Goal: Task Accomplishment & Management: Use online tool/utility

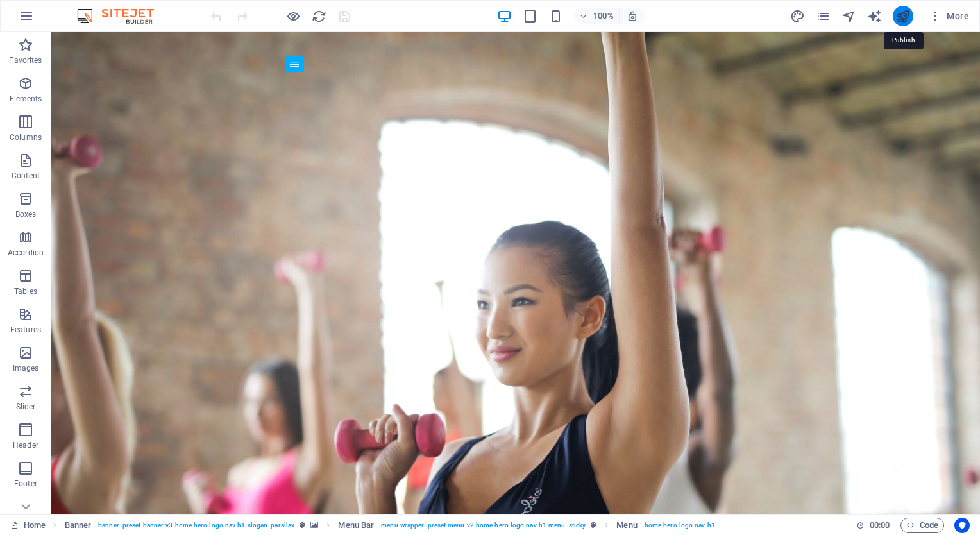
click at [901, 13] on icon "publish" at bounding box center [902, 16] width 15 height 15
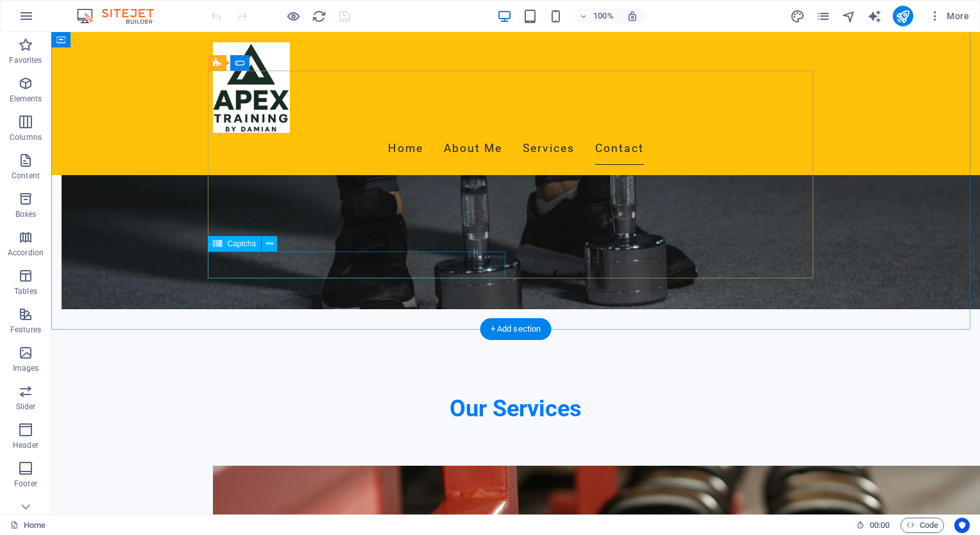
scroll to position [1154, 0]
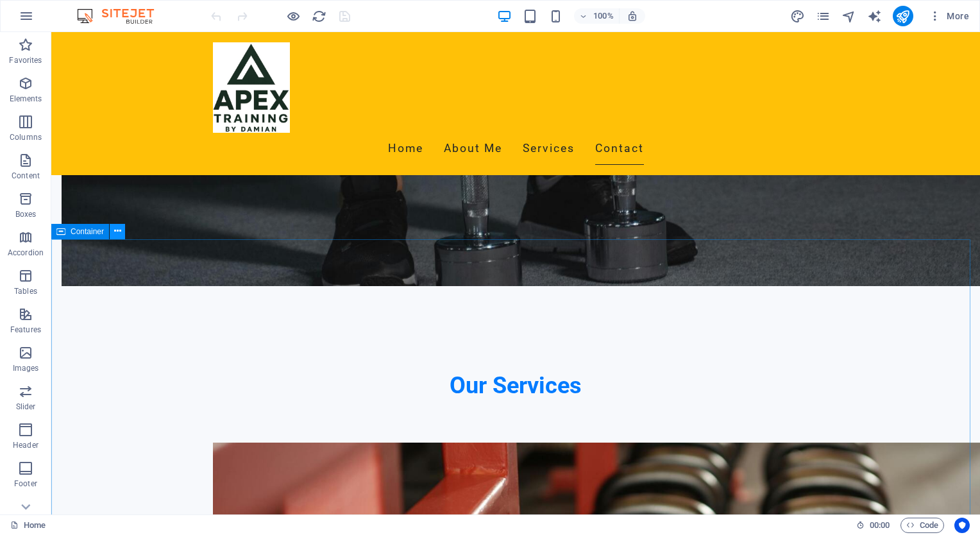
click at [116, 230] on icon at bounding box center [117, 230] width 7 height 13
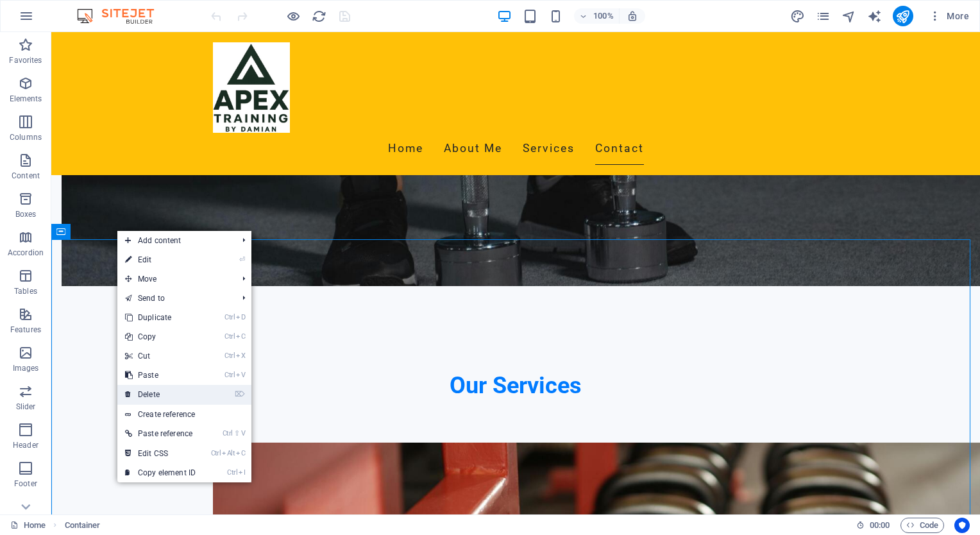
click at [149, 387] on link "⌦ Delete" at bounding box center [160, 394] width 86 height 19
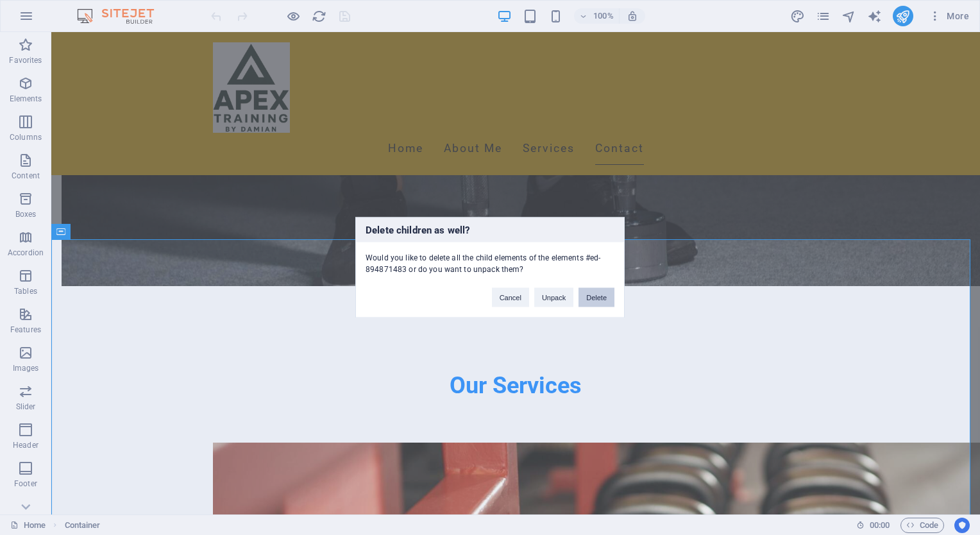
click at [601, 295] on button "Delete" at bounding box center [596, 297] width 36 height 19
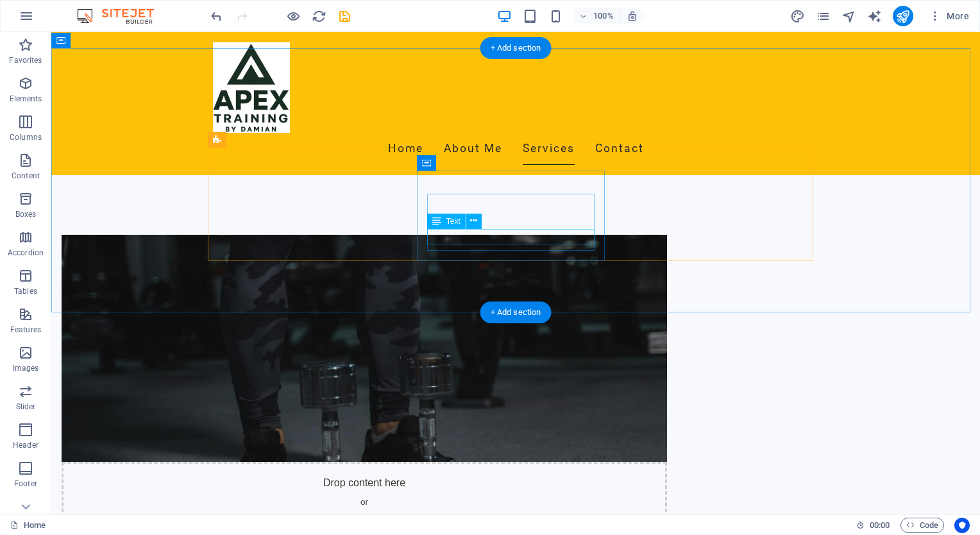
scroll to position [653, 0]
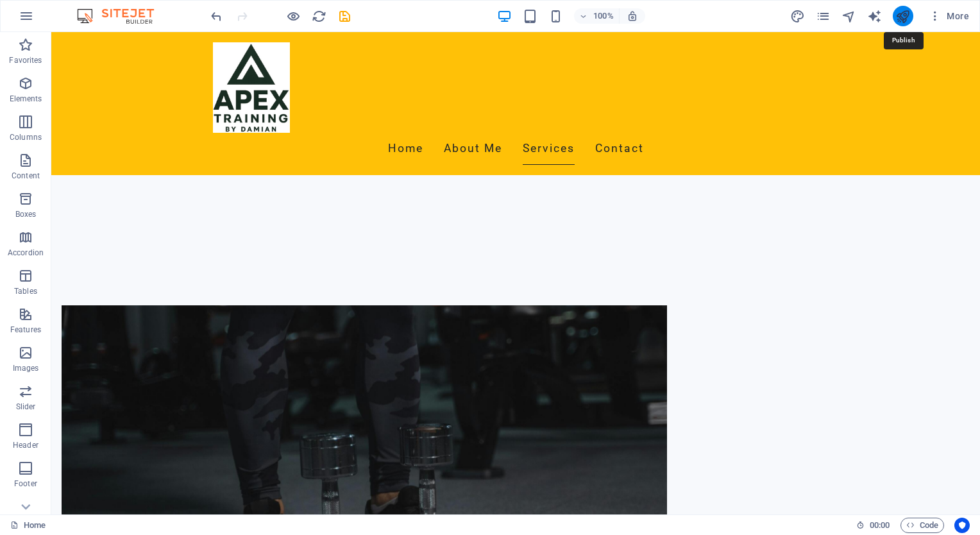
click at [904, 12] on icon "publish" at bounding box center [902, 16] width 15 height 15
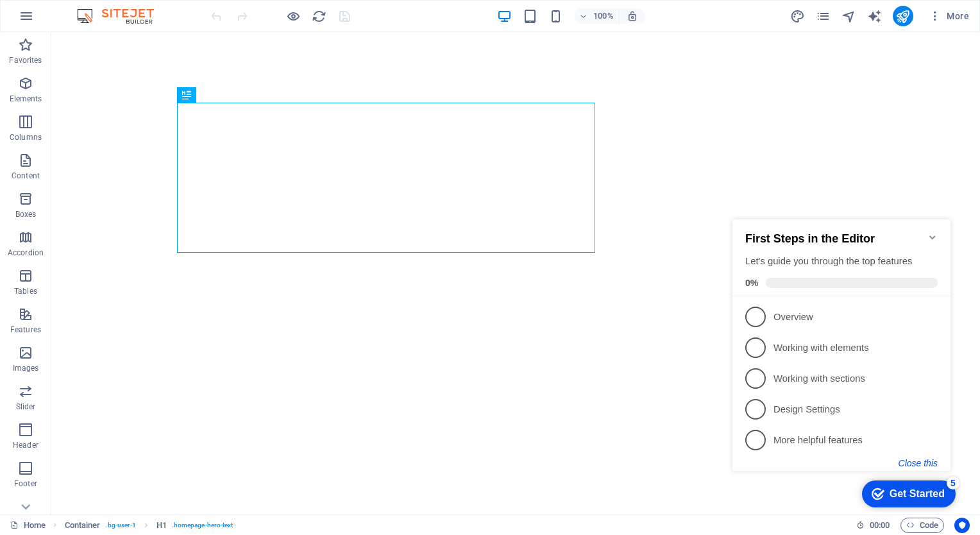
click at [923, 461] on button "Close this" at bounding box center [917, 463] width 39 height 10
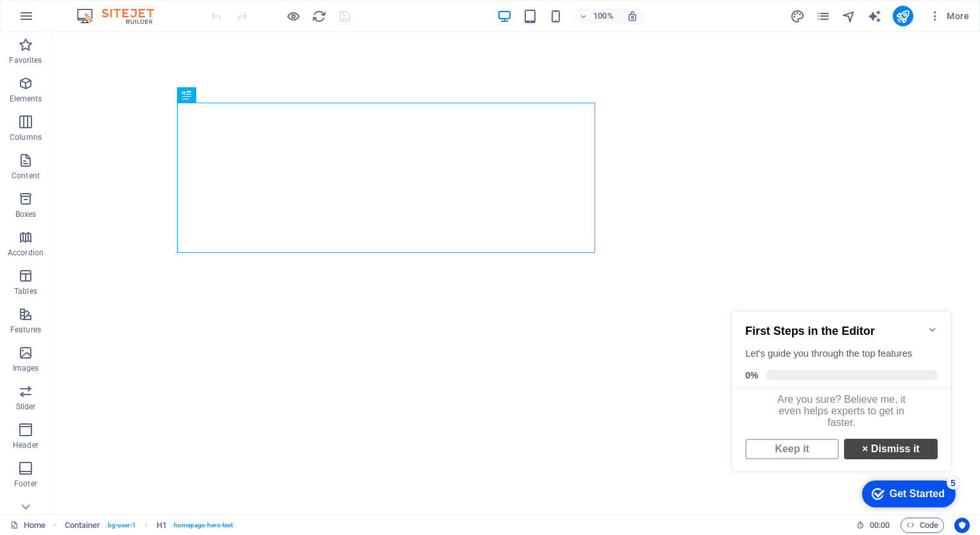
click at [892, 453] on link "× Dismiss it" at bounding box center [891, 449] width 94 height 21
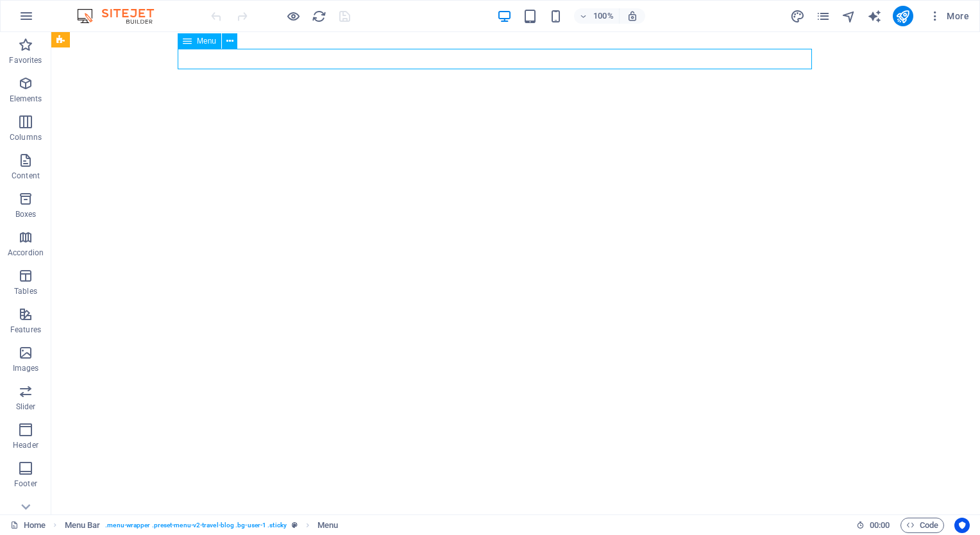
select select
select select "1"
select select
select select "2"
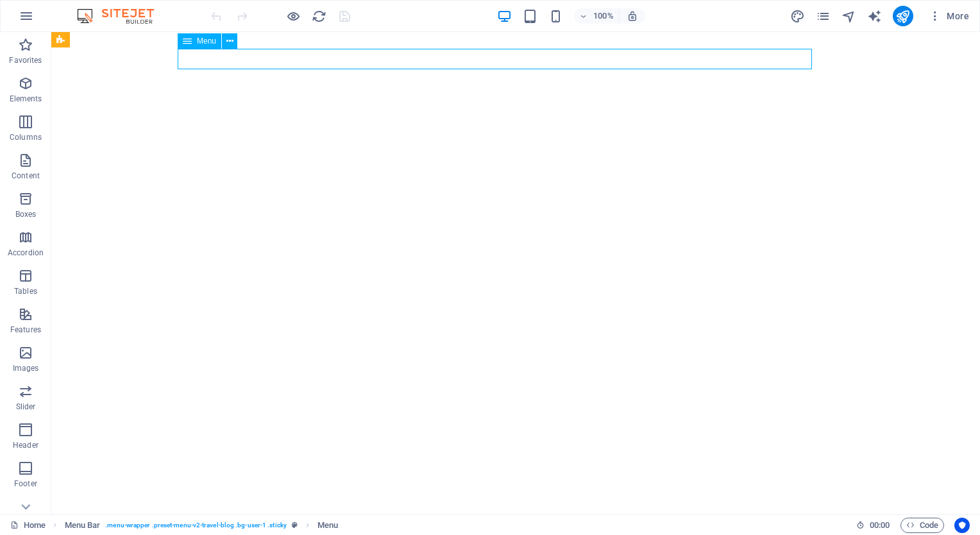
select select
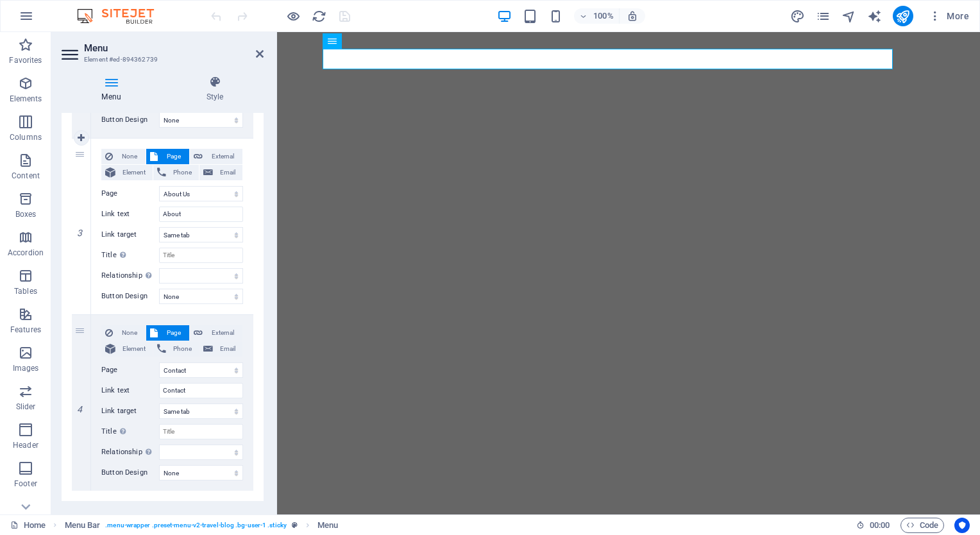
scroll to position [470, 0]
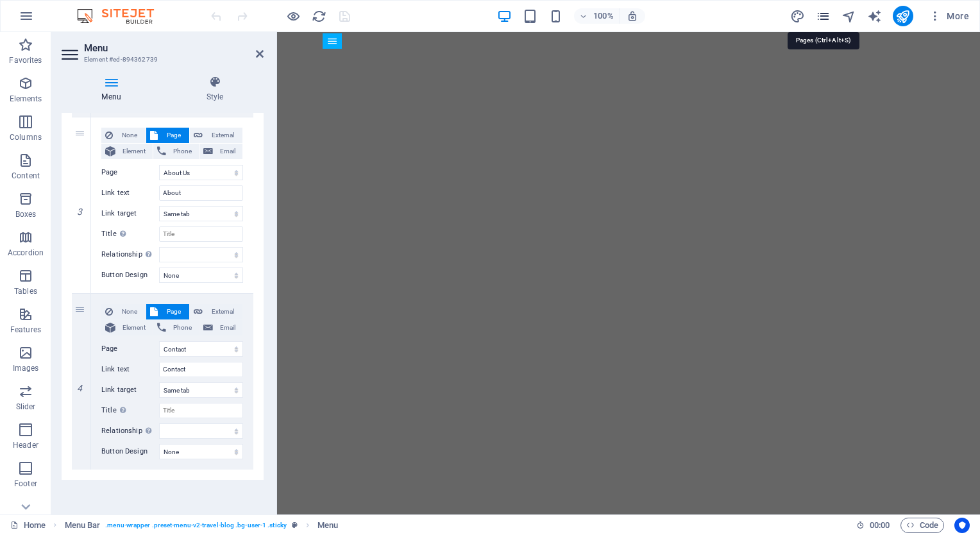
click at [825, 12] on icon "pages" at bounding box center [822, 16] width 15 height 15
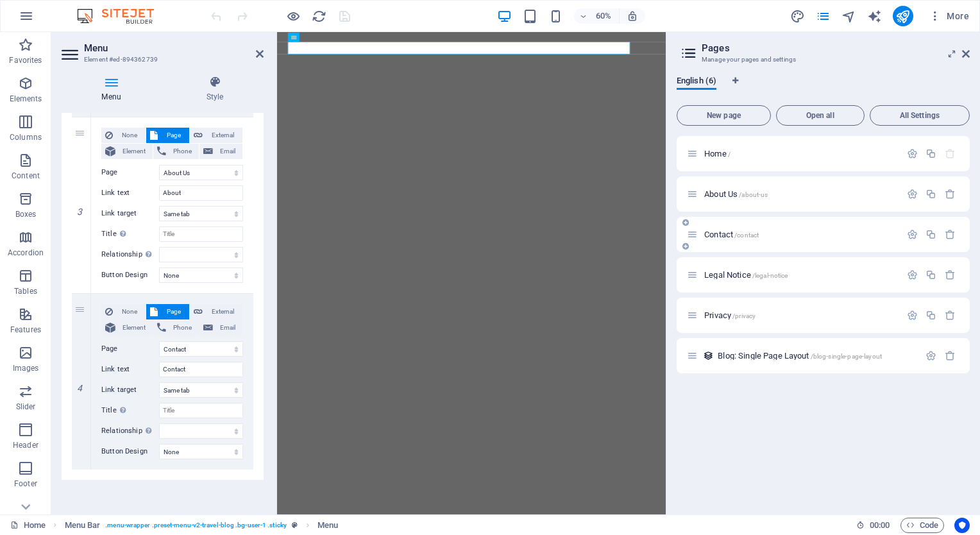
click at [813, 231] on p "Contact /contact" at bounding box center [800, 234] width 192 height 8
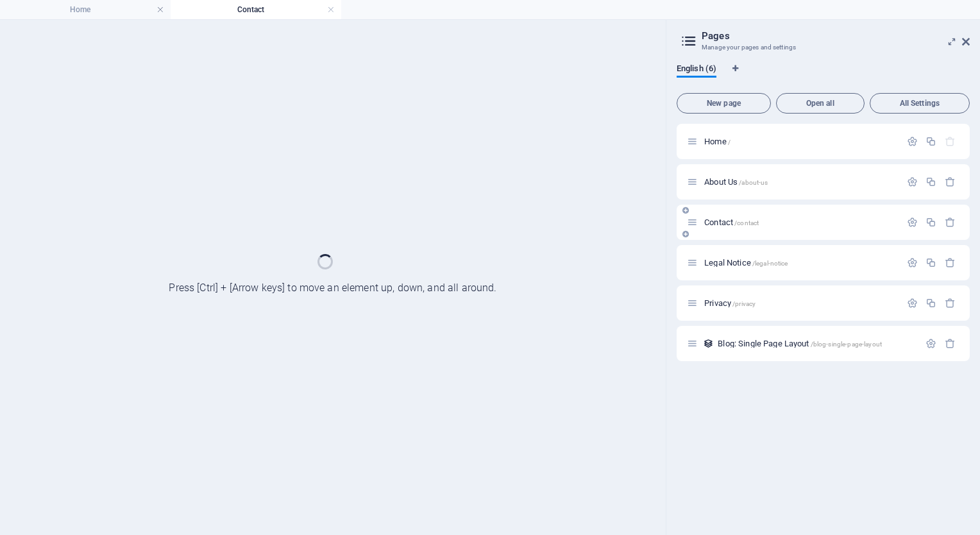
click at [813, 231] on div "Contact /contact" at bounding box center [822, 222] width 293 height 35
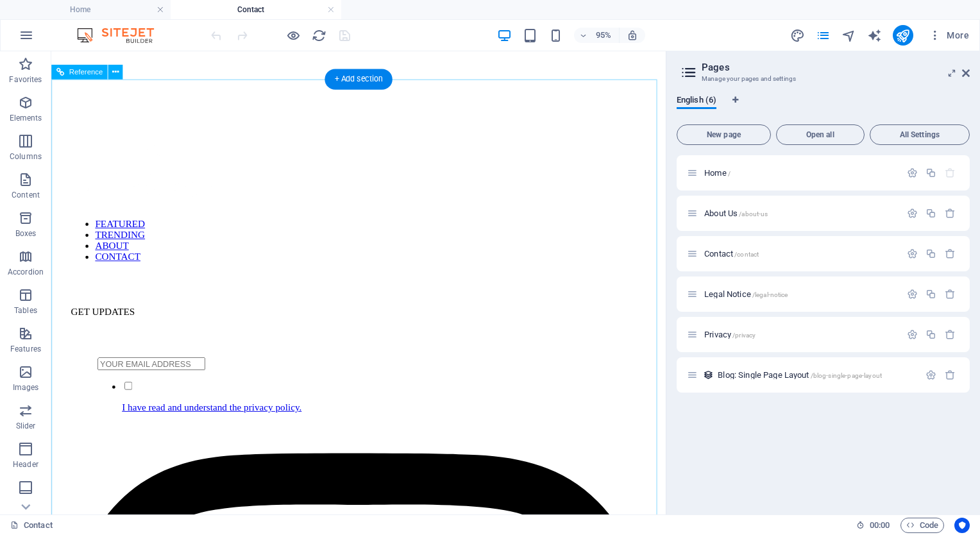
scroll to position [513, 0]
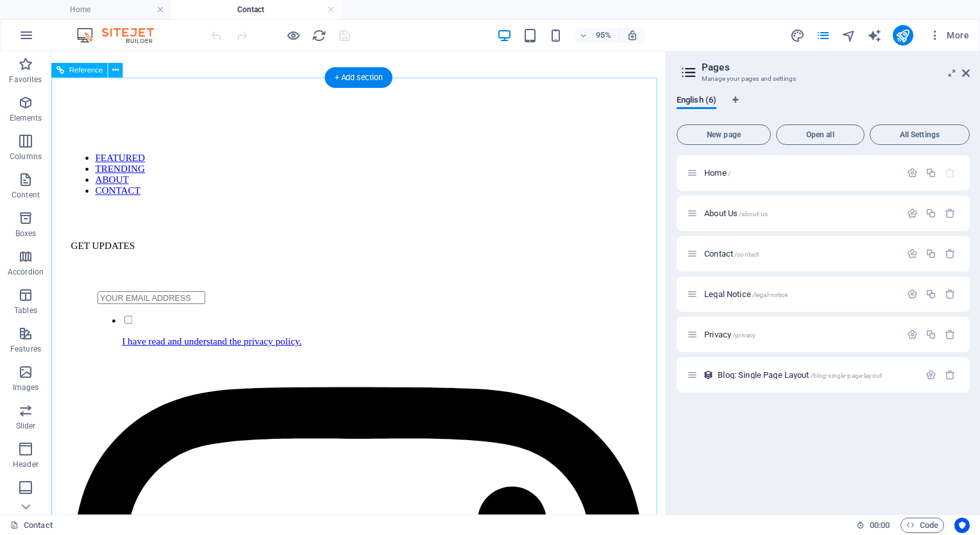
click at [531, 372] on div at bounding box center [388, 372] width 577 height 0
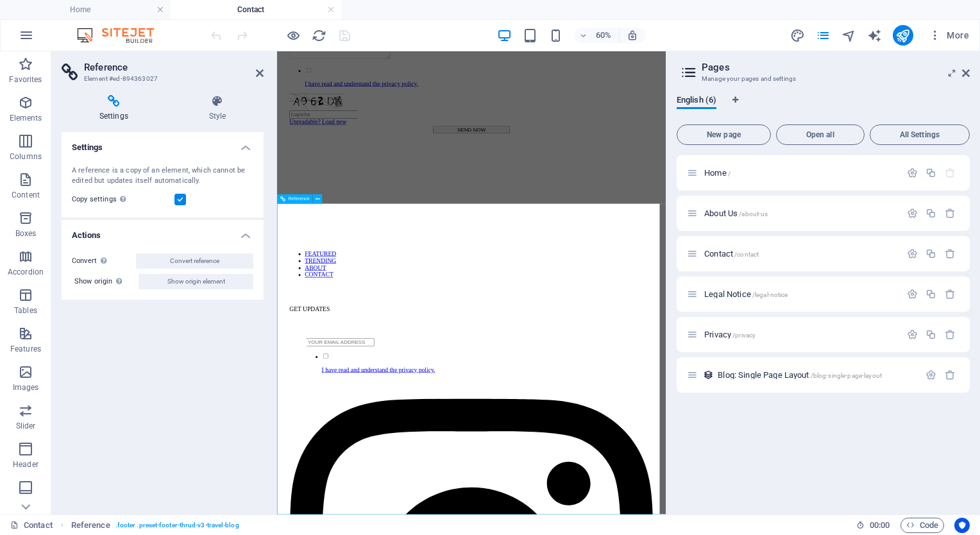
click at [684, 265] on icon at bounding box center [685, 266] width 6 height 8
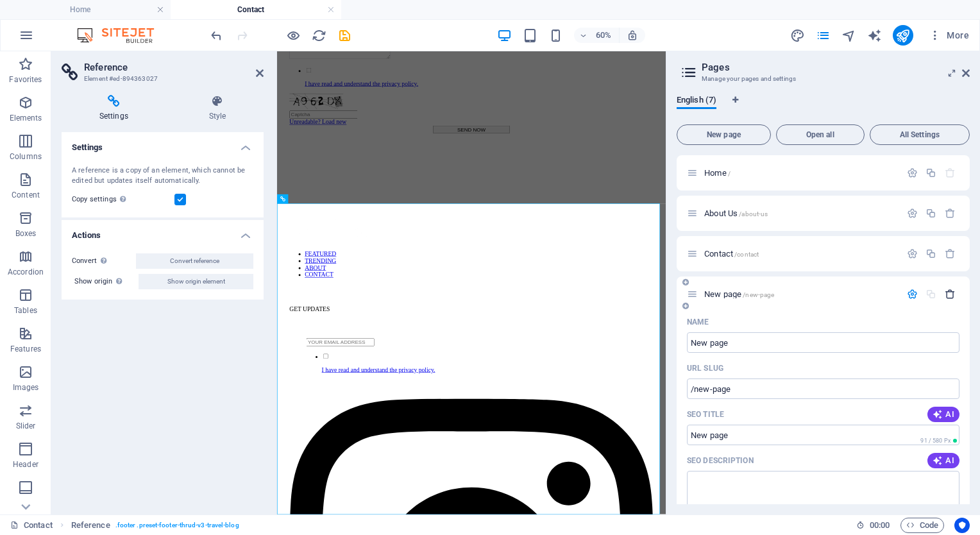
click at [944, 290] on icon "button" at bounding box center [949, 293] width 11 height 11
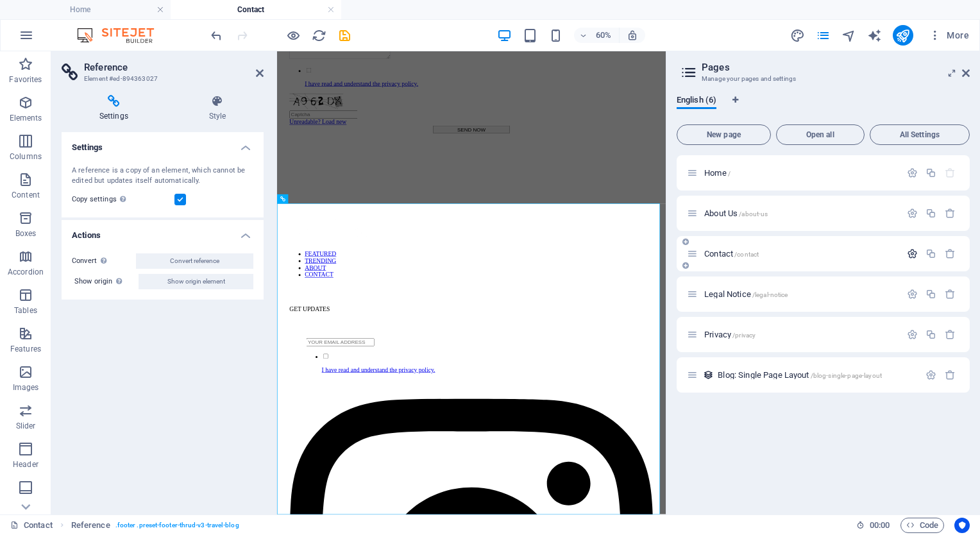
click at [915, 255] on icon "button" at bounding box center [912, 253] width 11 height 11
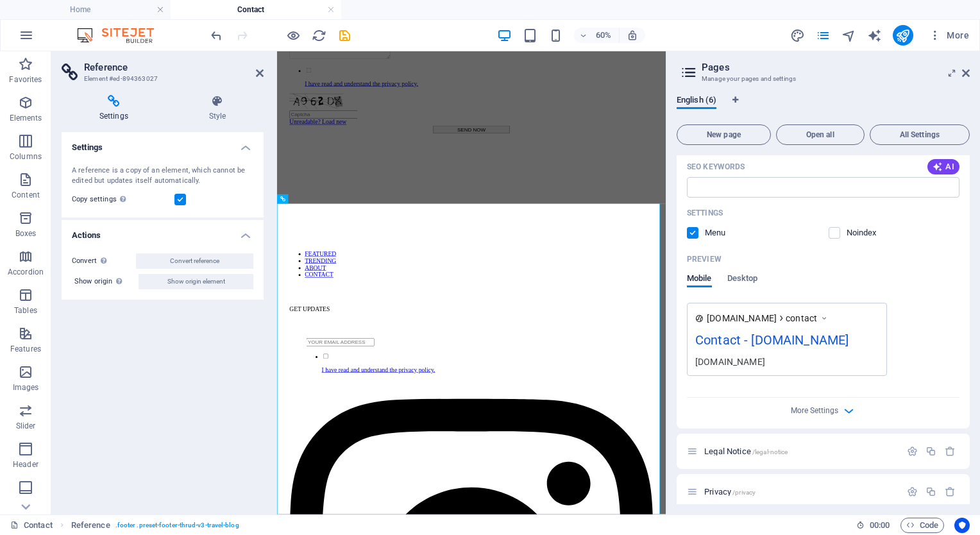
scroll to position [371, 0]
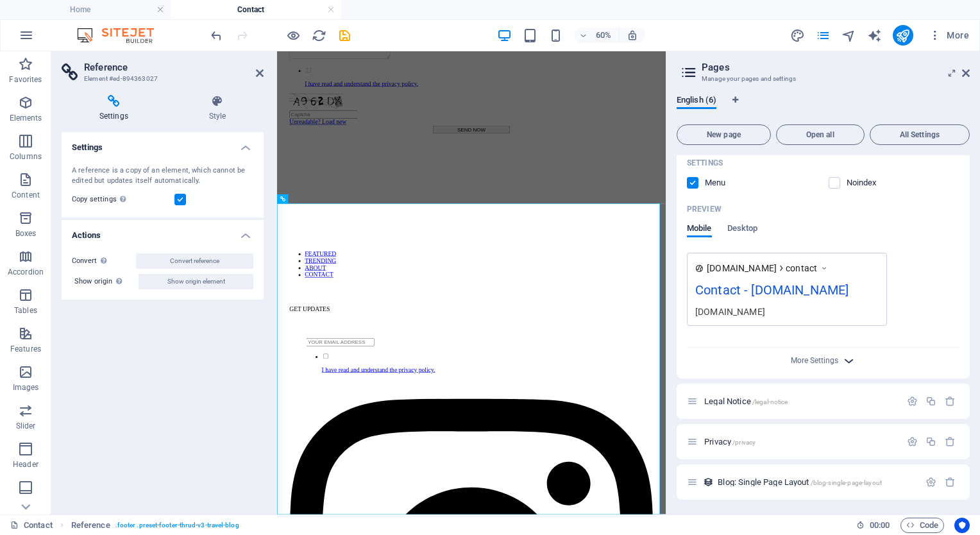
click at [846, 358] on icon "button" at bounding box center [848, 360] width 15 height 15
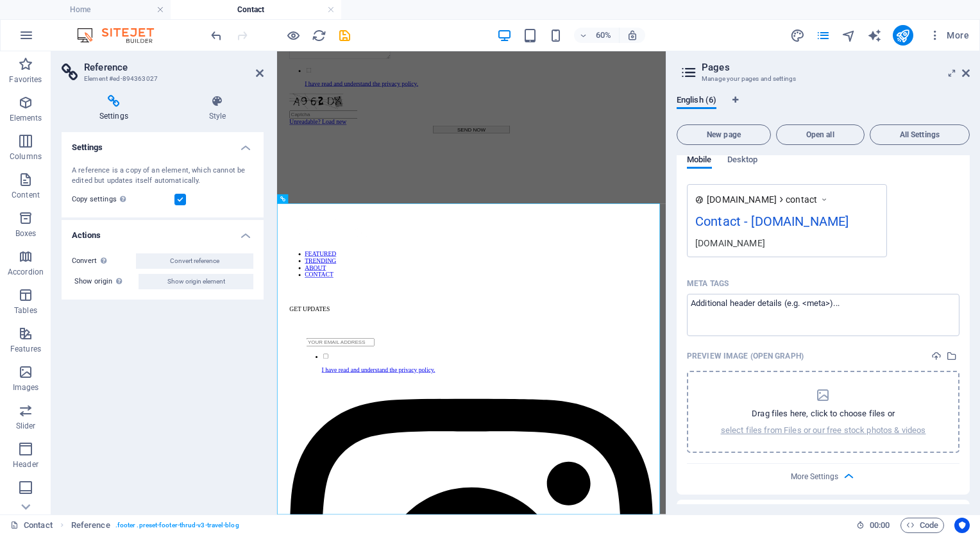
scroll to position [426, 0]
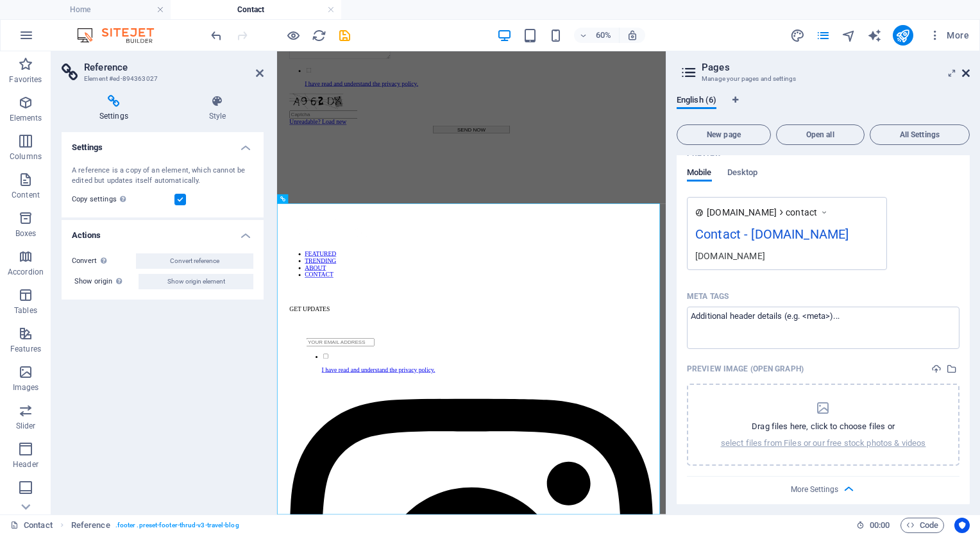
click at [964, 69] on icon at bounding box center [966, 73] width 8 height 10
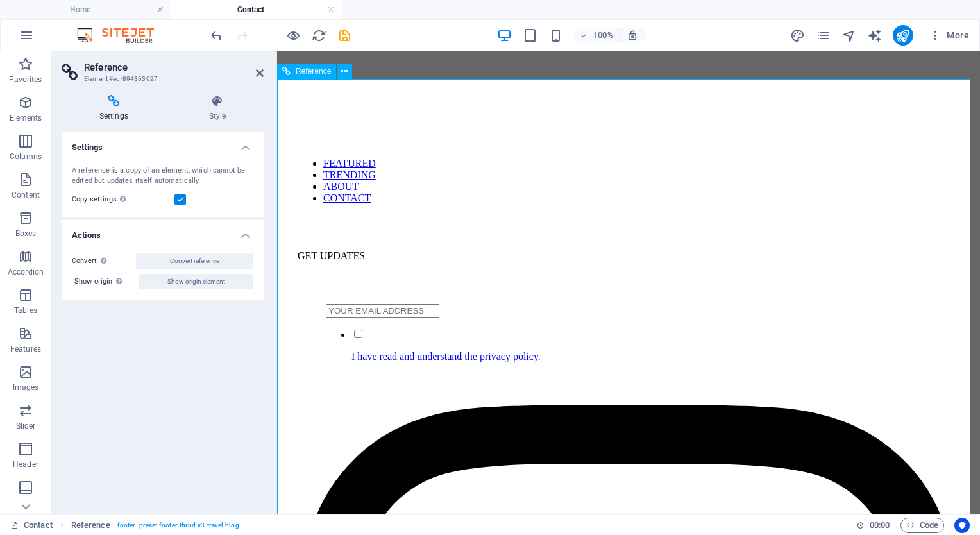
click at [917, 137] on div at bounding box center [628, 142] width 662 height 10
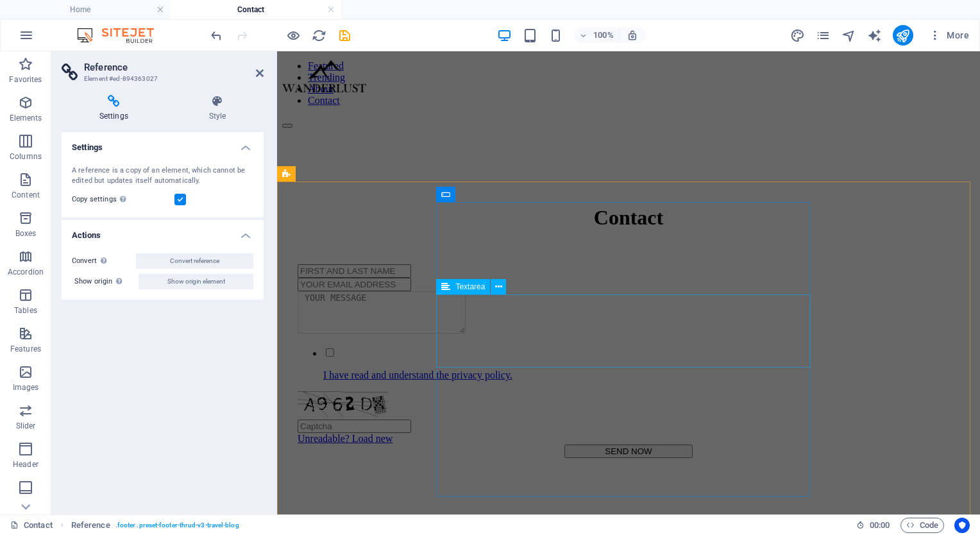
scroll to position [82, 0]
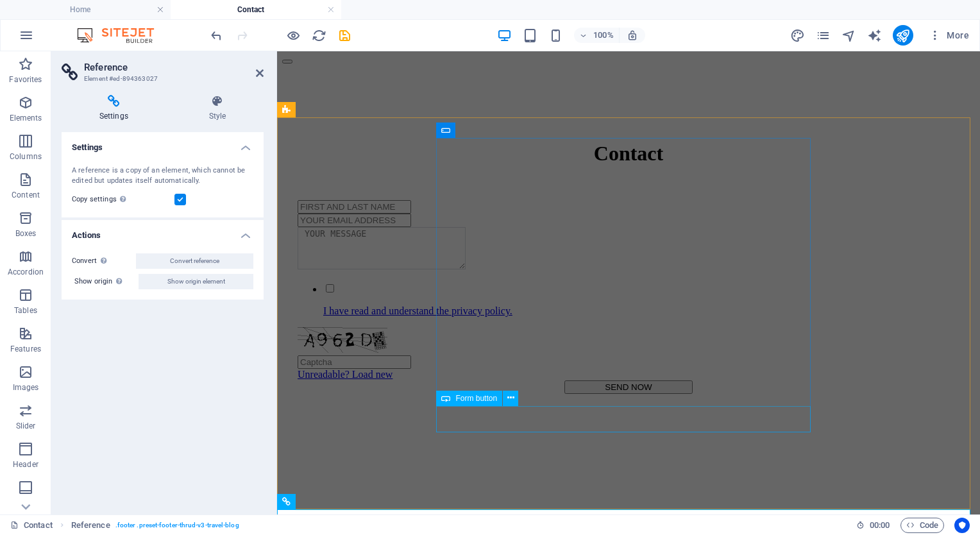
click at [621, 394] on div "SEND NOW" at bounding box center [628, 386] width 662 height 13
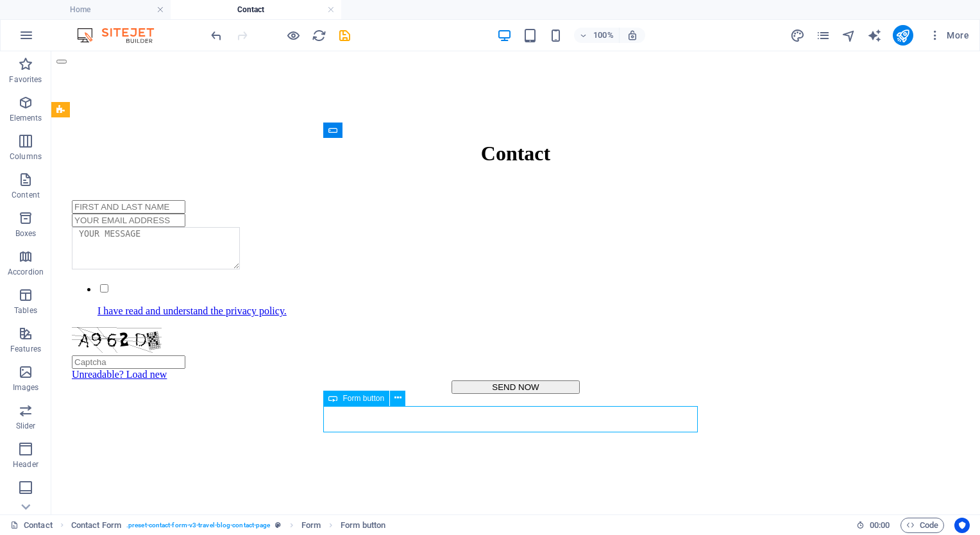
click at [523, 394] on div "SEND NOW" at bounding box center [515, 386] width 887 height 13
select select "px"
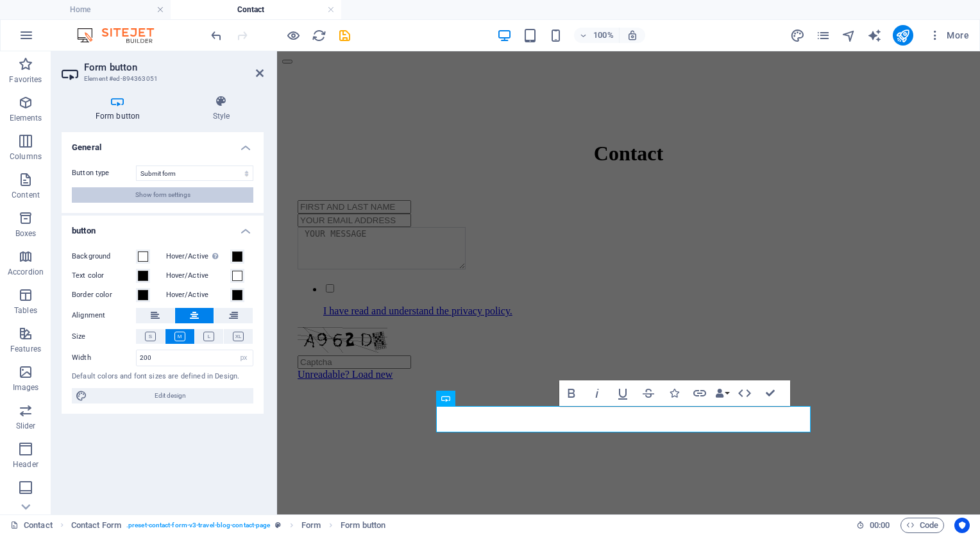
click at [166, 193] on span "Show form settings" at bounding box center [162, 194] width 55 height 15
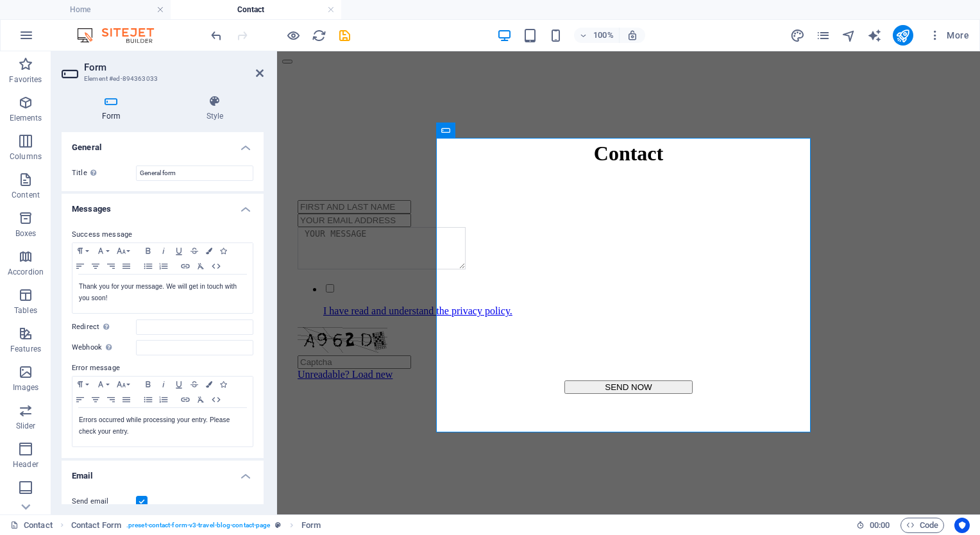
scroll to position [0, 0]
click at [621, 368] on div "Unreadable? Load new" at bounding box center [628, 353] width 662 height 53
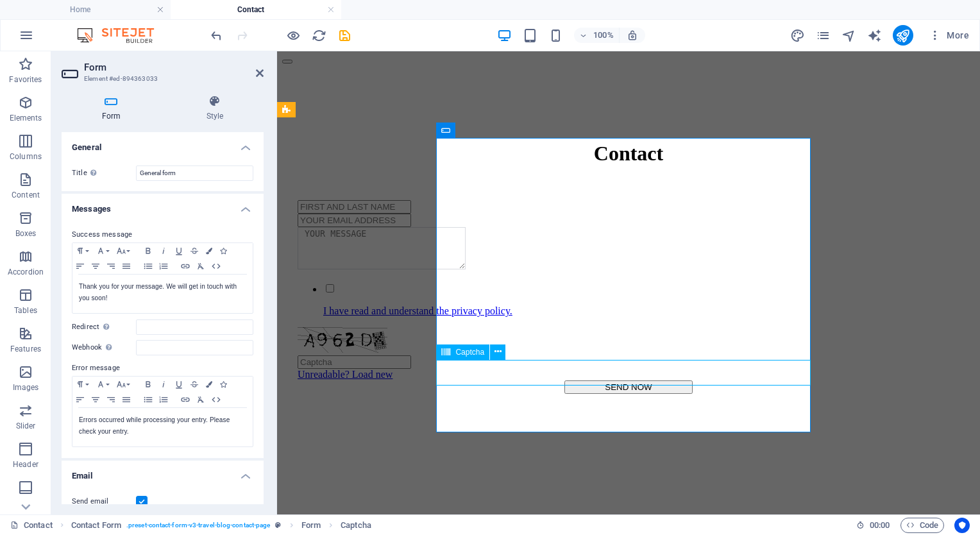
click at [621, 368] on div "Unreadable? Load new" at bounding box center [628, 353] width 662 height 53
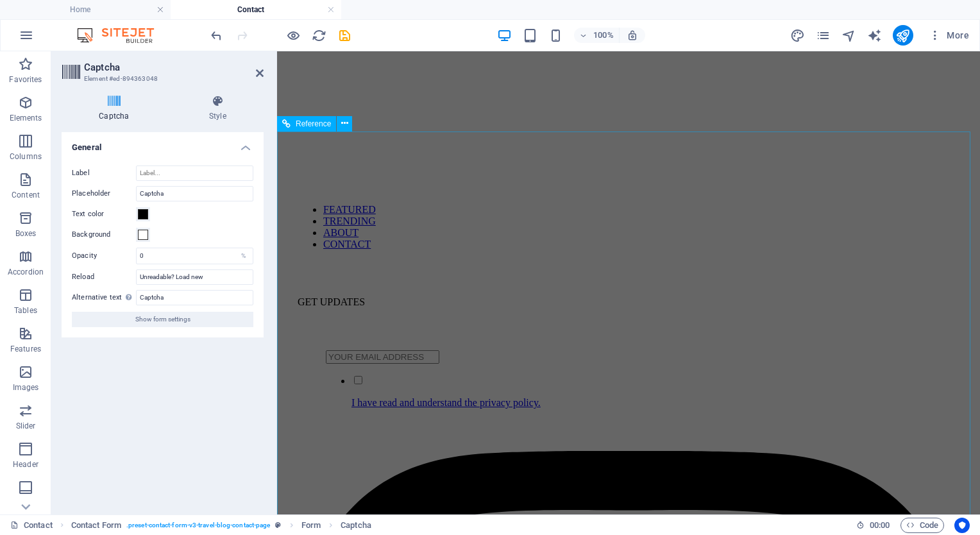
scroll to position [531, 0]
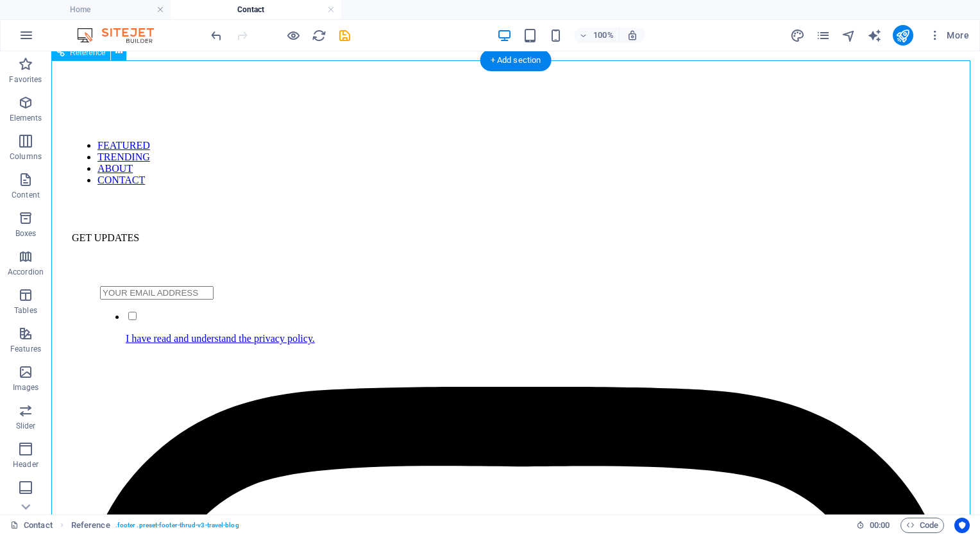
click at [708, 355] on div at bounding box center [529, 355] width 859 height 0
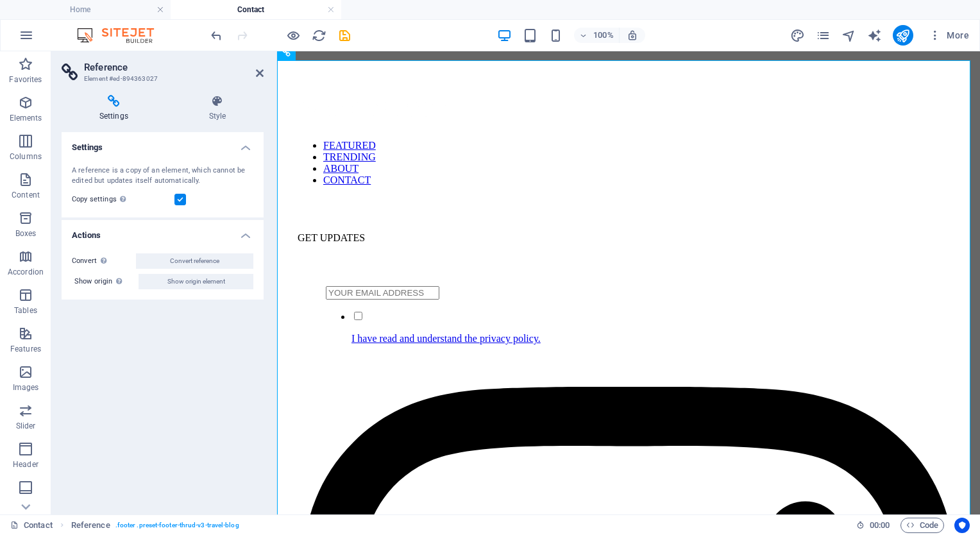
click at [119, 104] on icon at bounding box center [114, 101] width 105 height 13
click at [184, 198] on label at bounding box center [180, 200] width 12 height 12
click at [0, 0] on input "Copy settings Use the same settings (flex, animation, position, style) as for t…" at bounding box center [0, 0] width 0 height 0
click at [739, 310] on div "I have read and understand the privacy policy." at bounding box center [642, 327] width 633 height 35
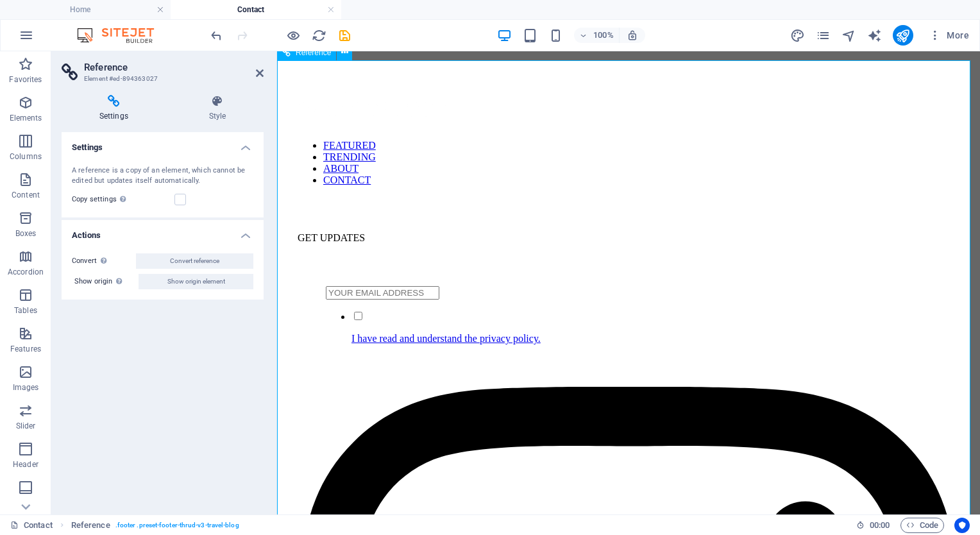
click at [735, 355] on div at bounding box center [642, 355] width 633 height 0
click at [181, 196] on label at bounding box center [180, 200] width 12 height 12
click at [0, 0] on input "Copy settings Use the same settings (flex, animation, position, style) as for t…" at bounding box center [0, 0] width 0 height 0
click at [259, 68] on icon at bounding box center [260, 73] width 8 height 10
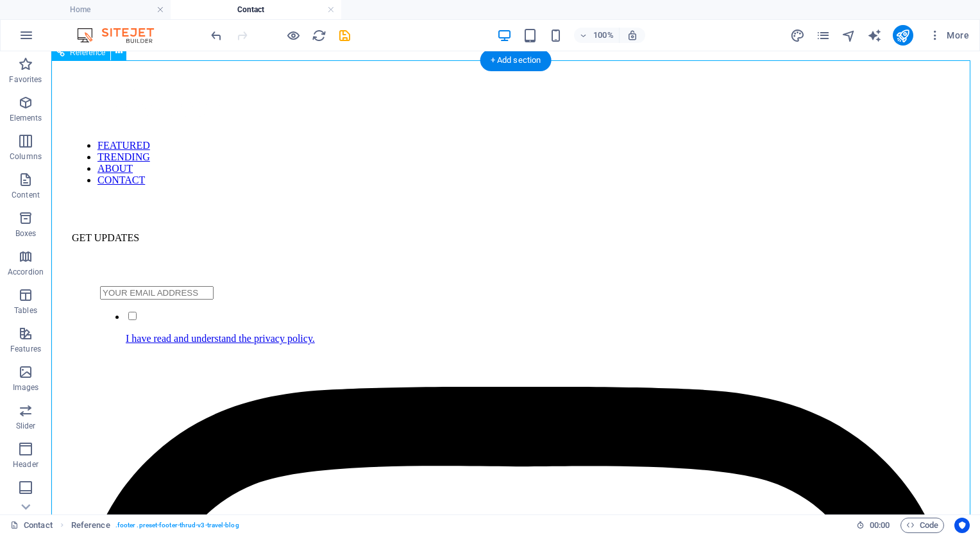
click at [579, 355] on div at bounding box center [529, 355] width 859 height 0
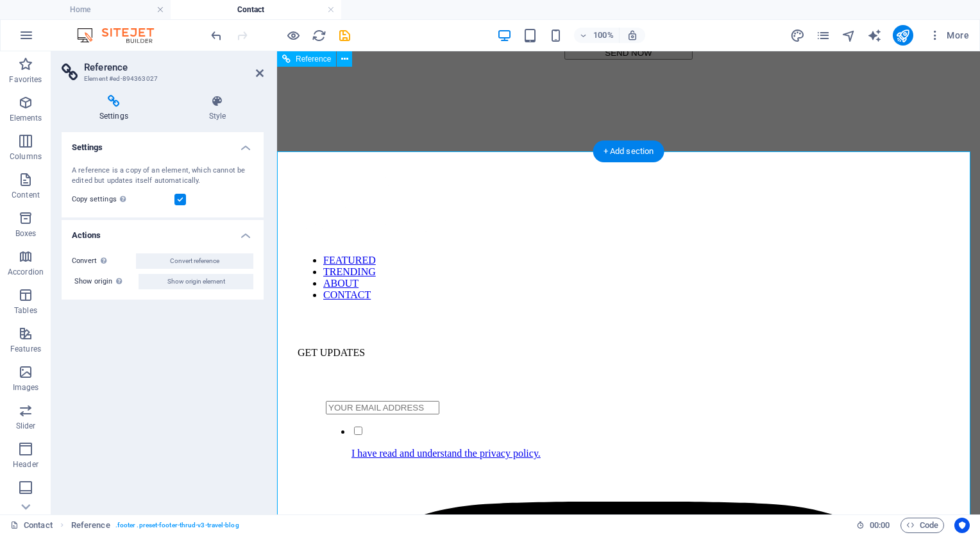
scroll to position [403, 0]
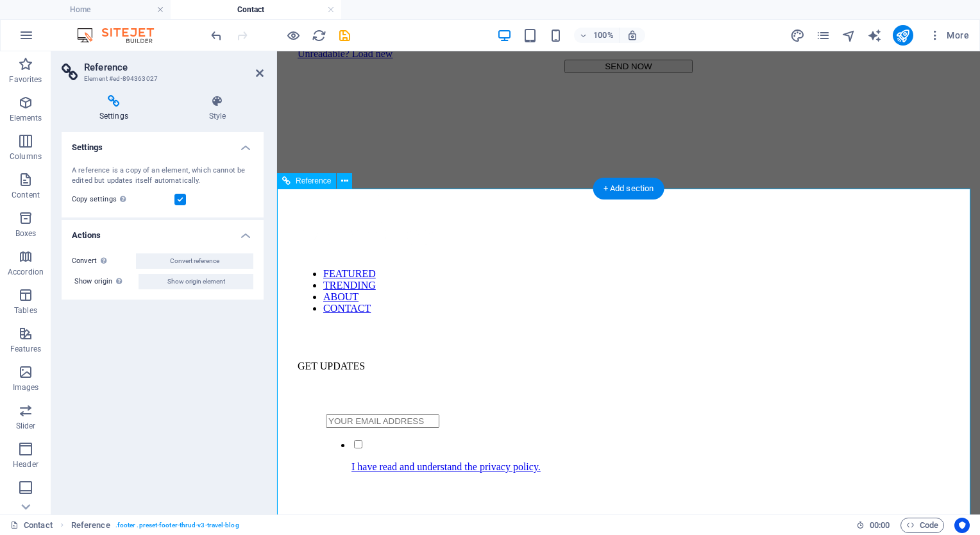
click at [937, 268] on nav "FEATURED TRENDING ABOUT CONTACT" at bounding box center [628, 291] width 662 height 46
click at [921, 268] on nav "FEATURED TRENDING ABOUT CONTACT" at bounding box center [628, 291] width 662 height 46
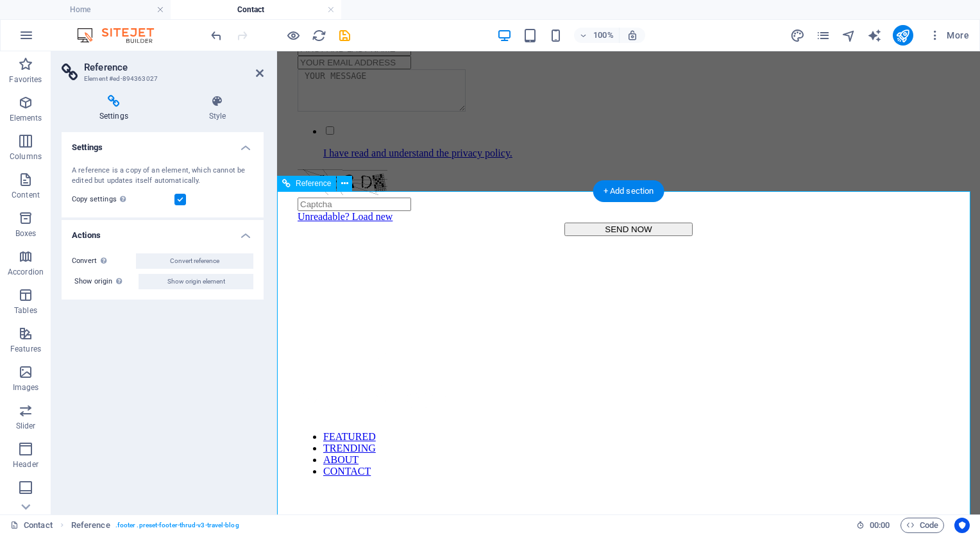
scroll to position [146, 0]
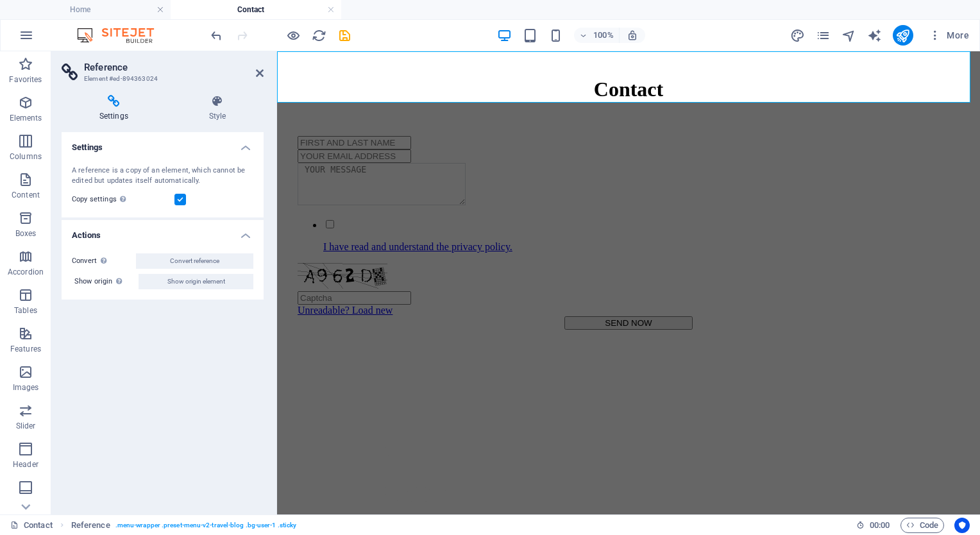
click at [631, 330] on div "SEND NOW" at bounding box center [628, 322] width 662 height 13
click at [857, 330] on div "SEND NOW" at bounding box center [628, 322] width 662 height 13
select select "px"
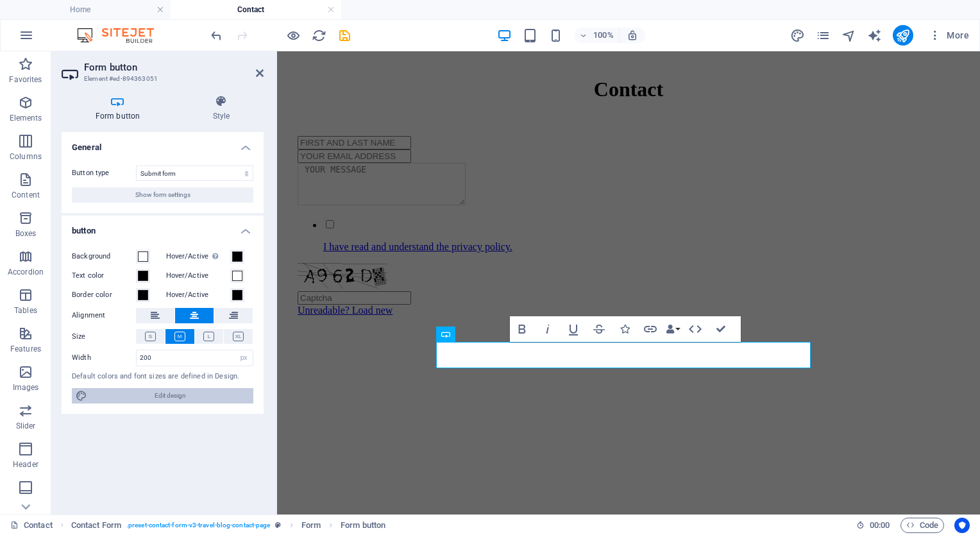
click at [160, 390] on span "Edit design" at bounding box center [170, 395] width 158 height 15
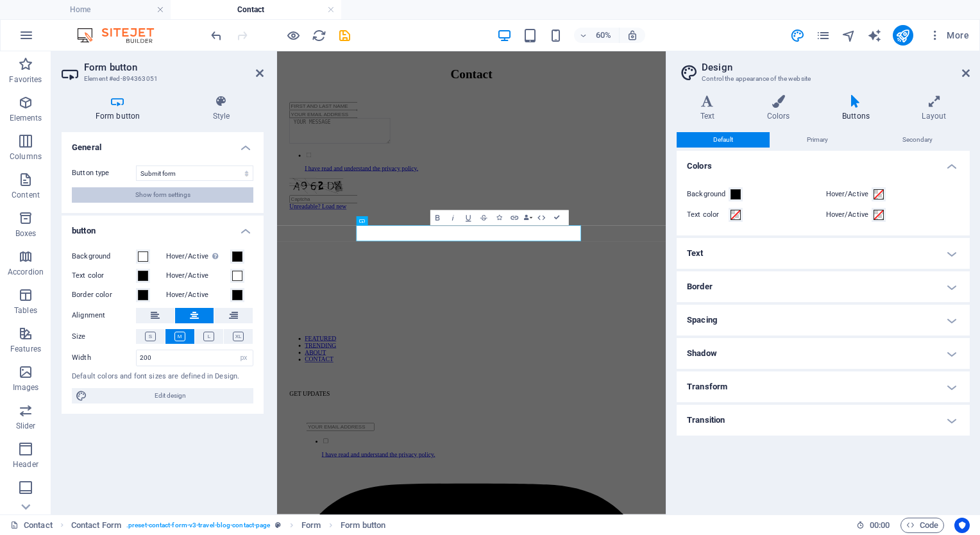
click at [162, 195] on span "Show form settings" at bounding box center [162, 194] width 55 height 15
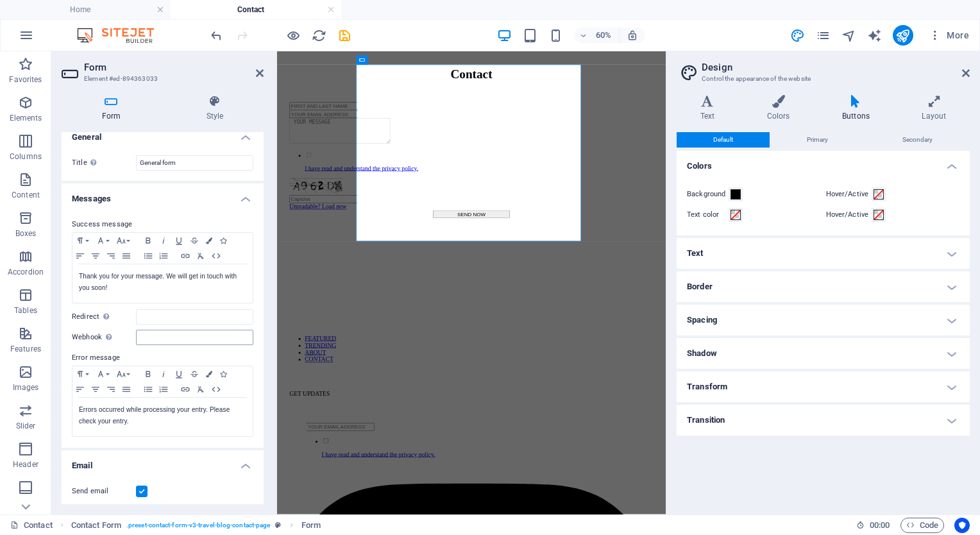
scroll to position [0, 0]
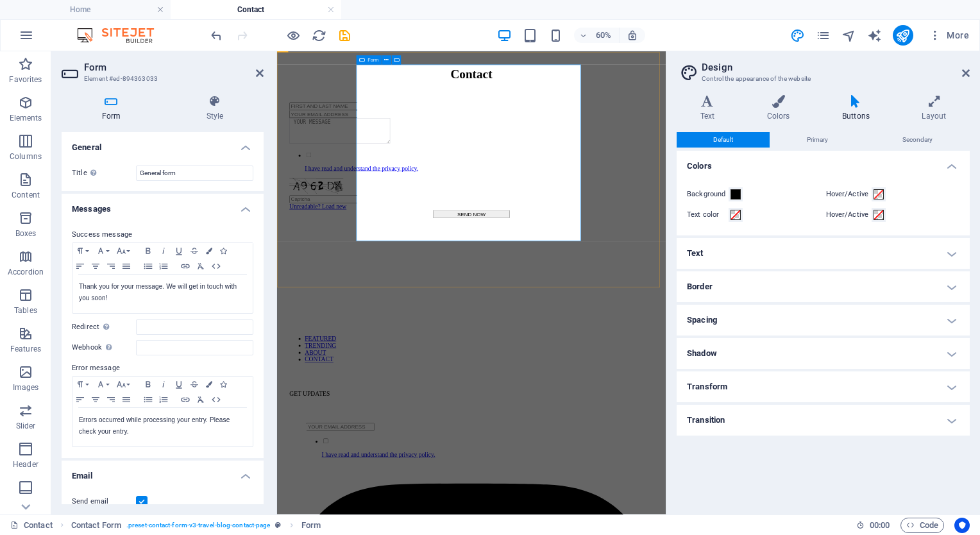
click at [740, 330] on div "I have read and understand the privacy policy. Unreadable? Load new SEND NOW" at bounding box center [600, 233] width 606 height 194
click at [108, 103] on icon at bounding box center [111, 101] width 99 height 13
click at [812, 29] on div "More" at bounding box center [882, 35] width 184 height 21
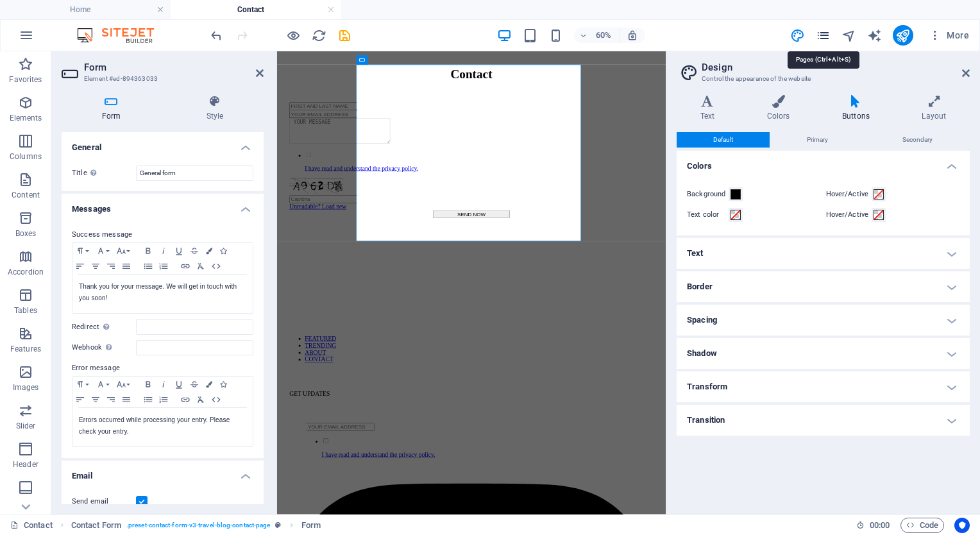
click at [828, 33] on icon "pages" at bounding box center [822, 35] width 15 height 15
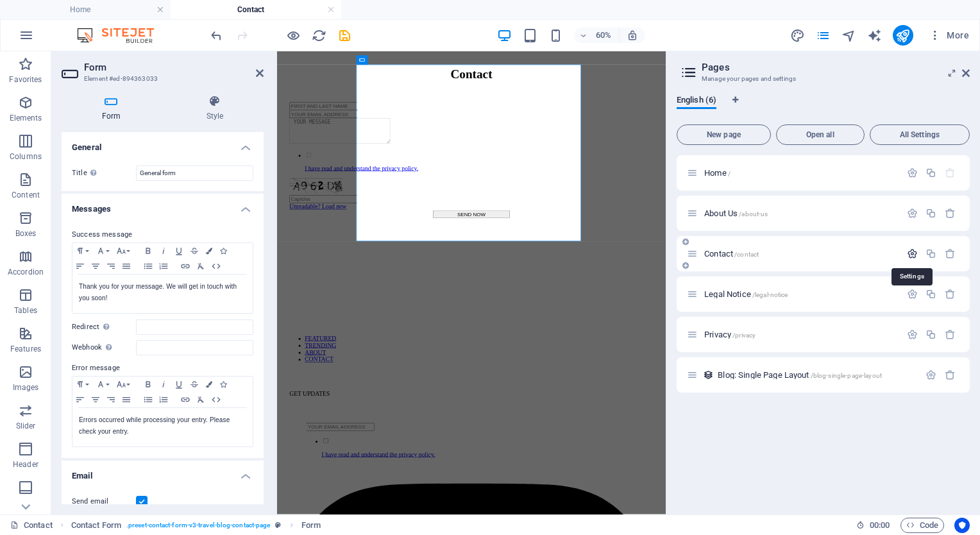
click at [913, 253] on icon "button" at bounding box center [912, 253] width 11 height 11
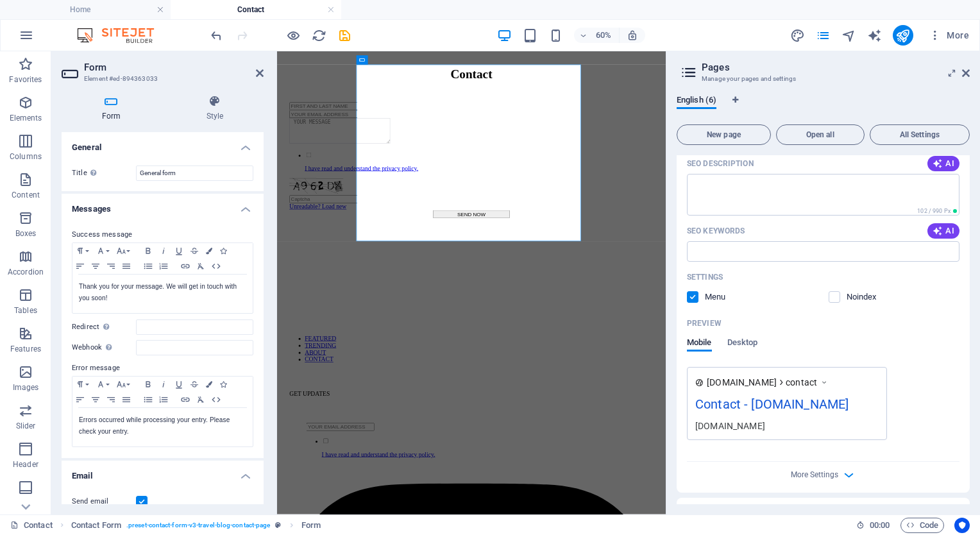
scroll to position [321, 0]
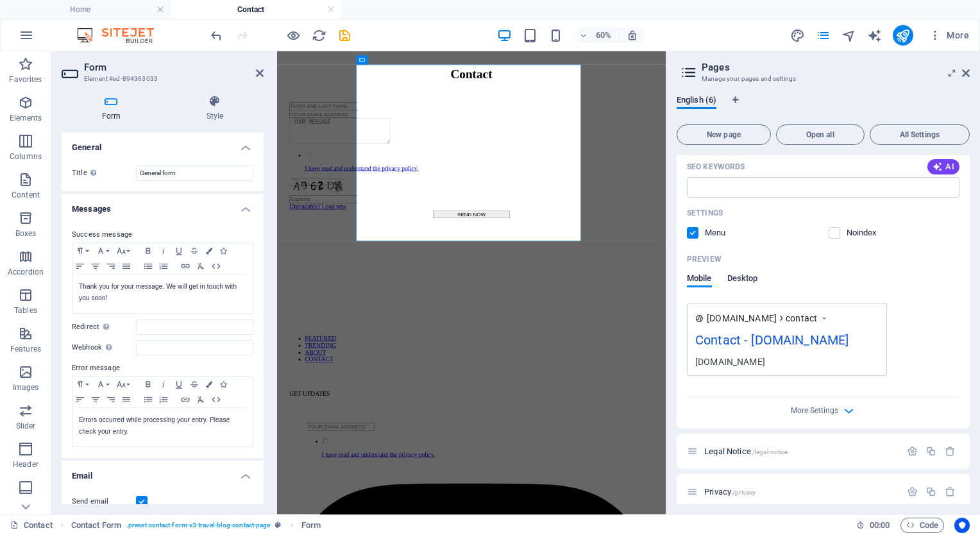
click at [749, 278] on span "Desktop" at bounding box center [742, 280] width 31 height 18
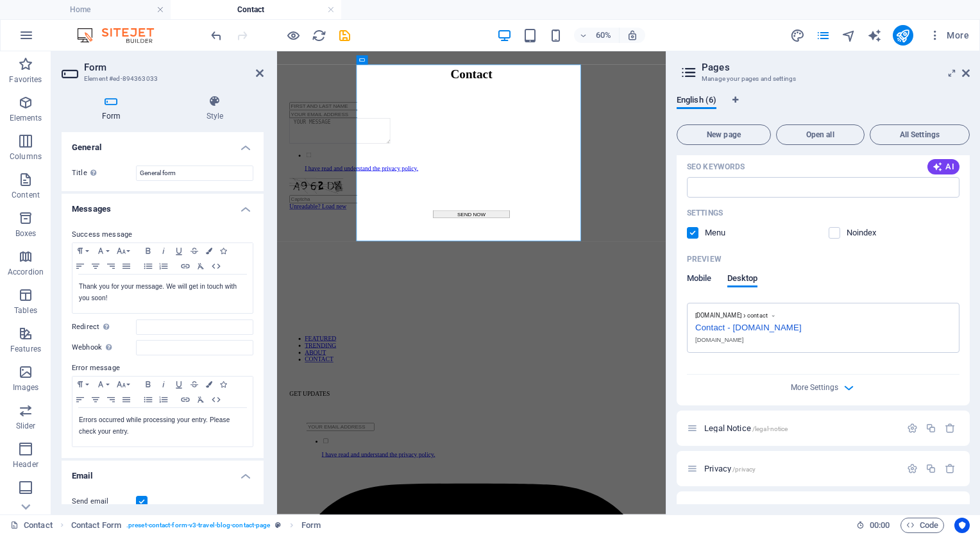
click at [701, 278] on span "Mobile" at bounding box center [699, 280] width 25 height 18
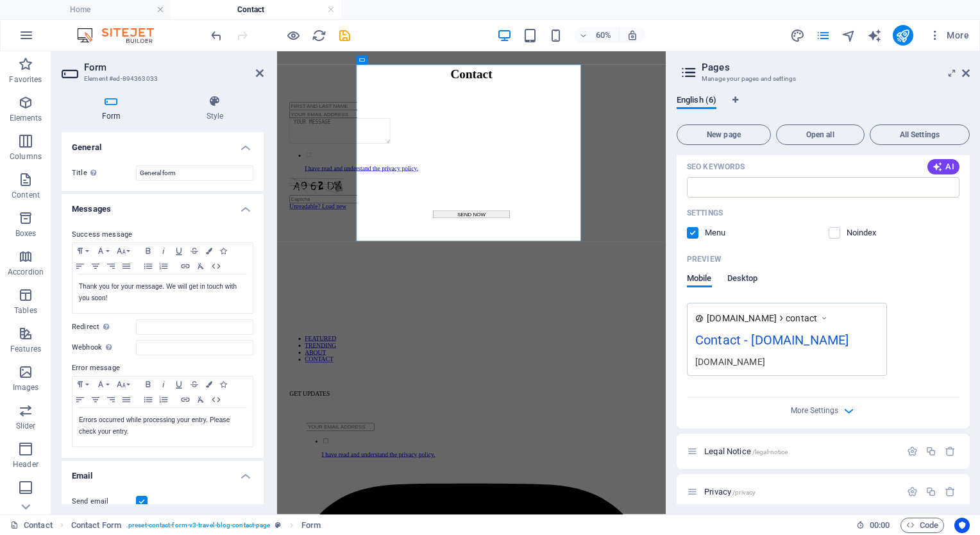
click at [745, 278] on span "Desktop" at bounding box center [742, 280] width 31 height 18
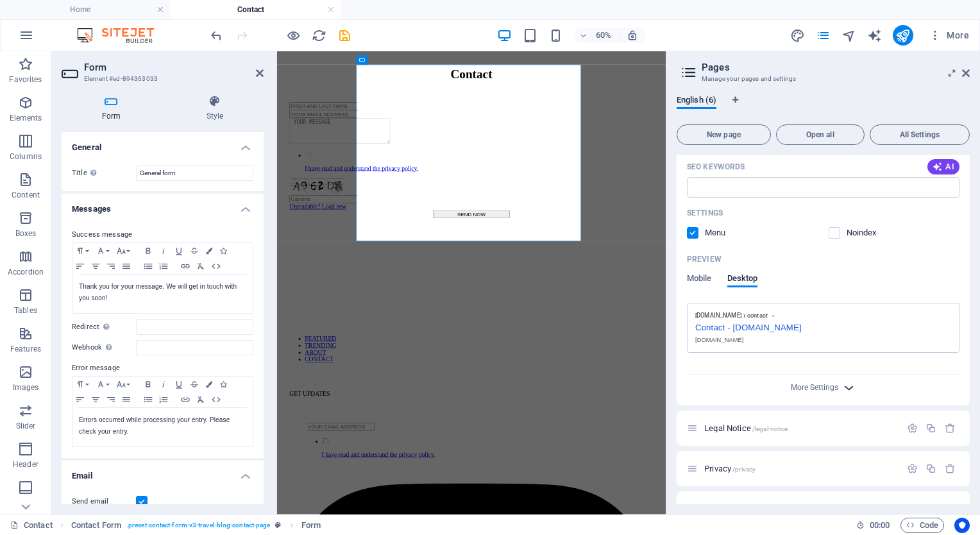
click at [846, 386] on icon "button" at bounding box center [848, 387] width 15 height 15
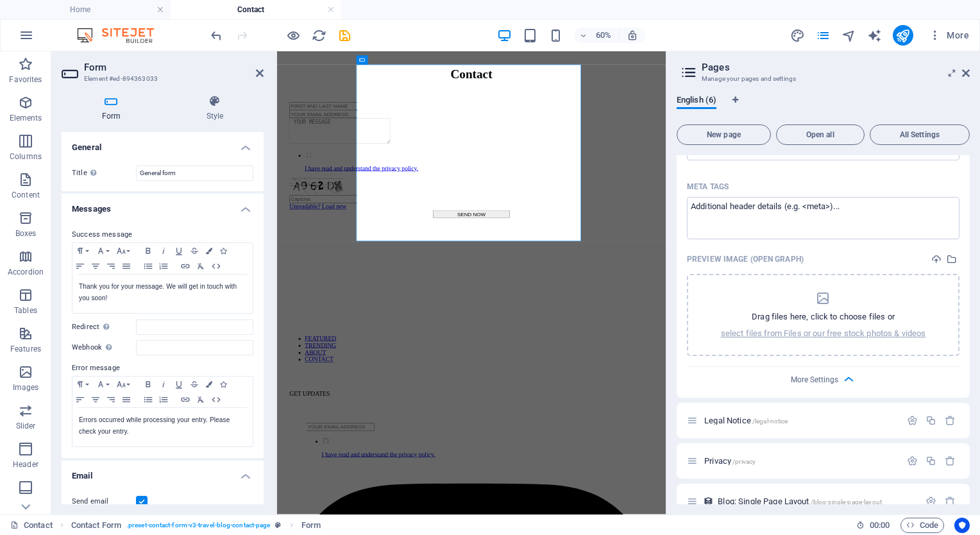
scroll to position [531, 0]
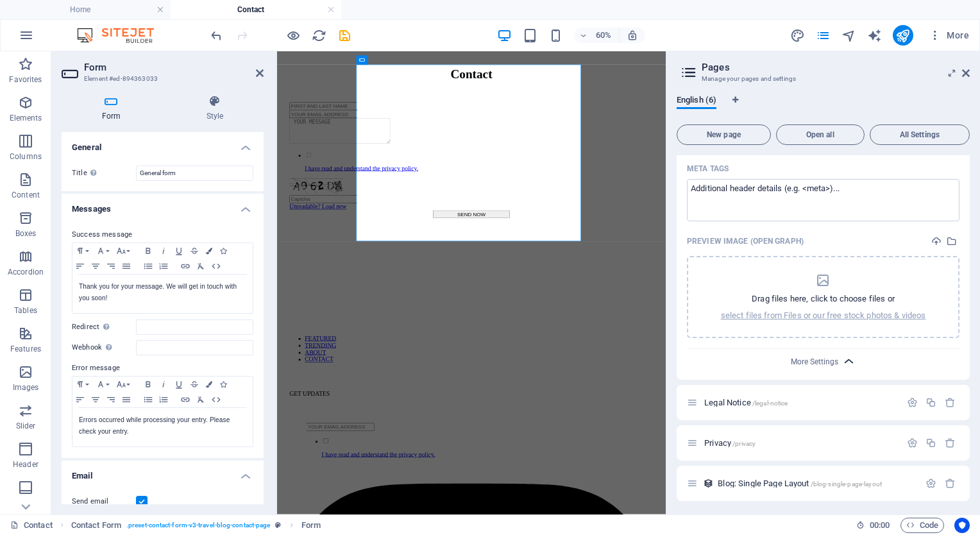
click at [849, 358] on icon "button" at bounding box center [848, 361] width 15 height 15
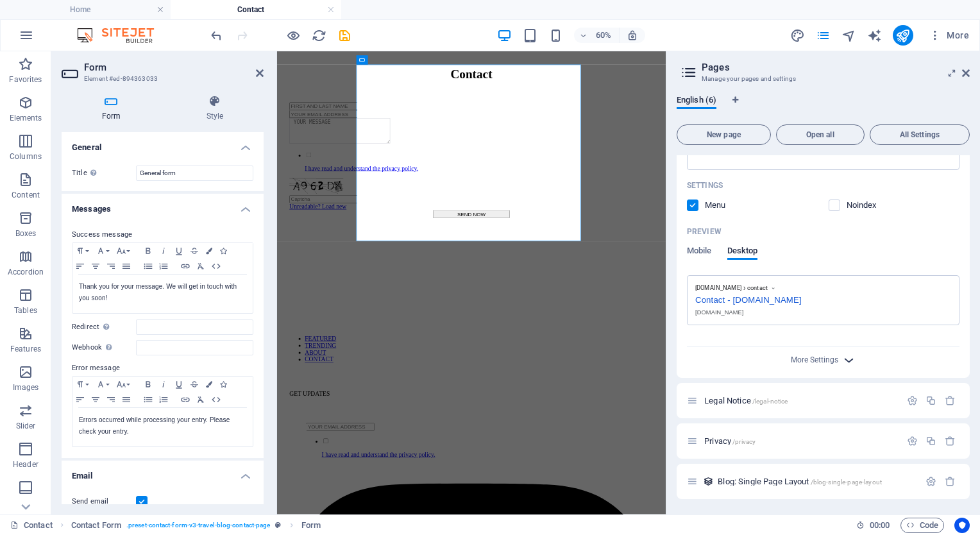
click at [849, 358] on icon "button" at bounding box center [848, 360] width 15 height 15
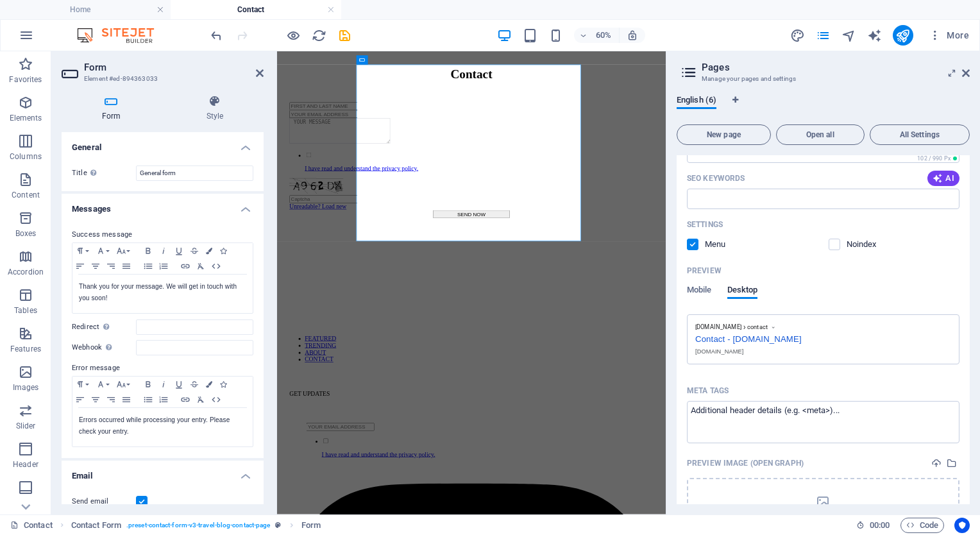
scroll to position [292, 0]
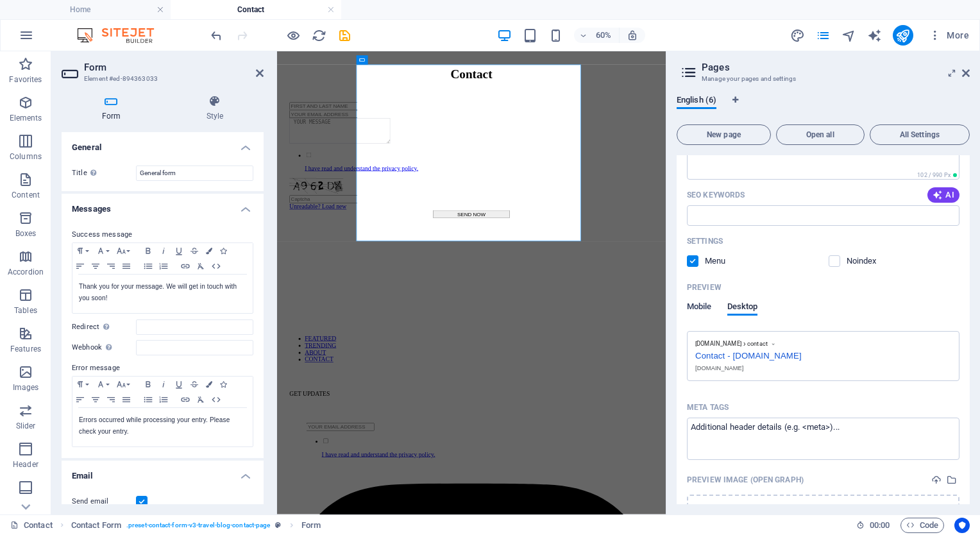
click at [698, 301] on span "Mobile" at bounding box center [699, 308] width 25 height 18
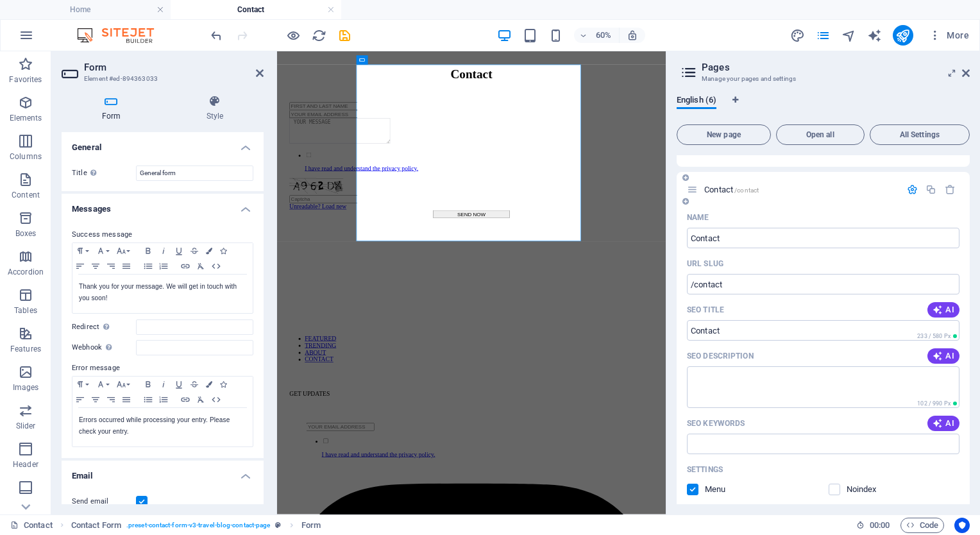
scroll to position [36, 0]
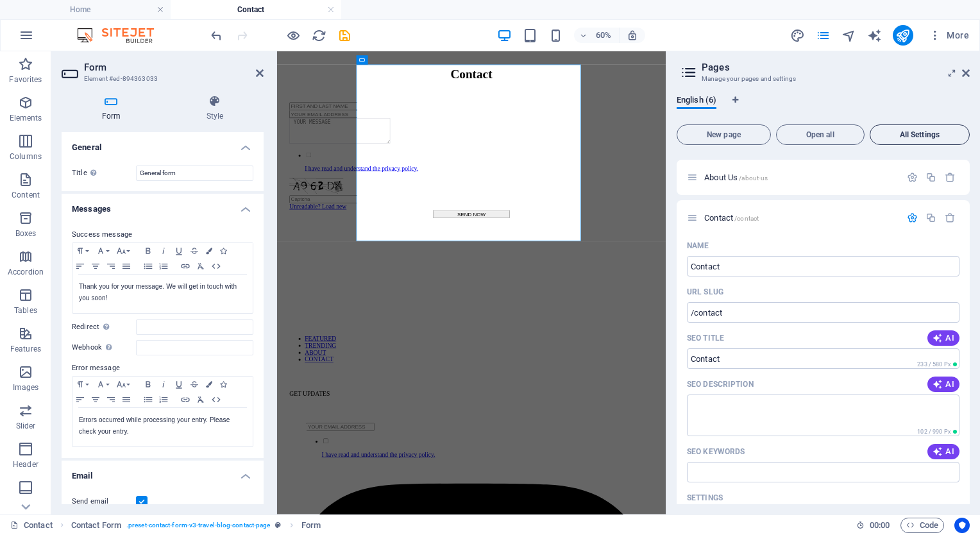
click at [912, 136] on span "All Settings" at bounding box center [919, 135] width 88 height 8
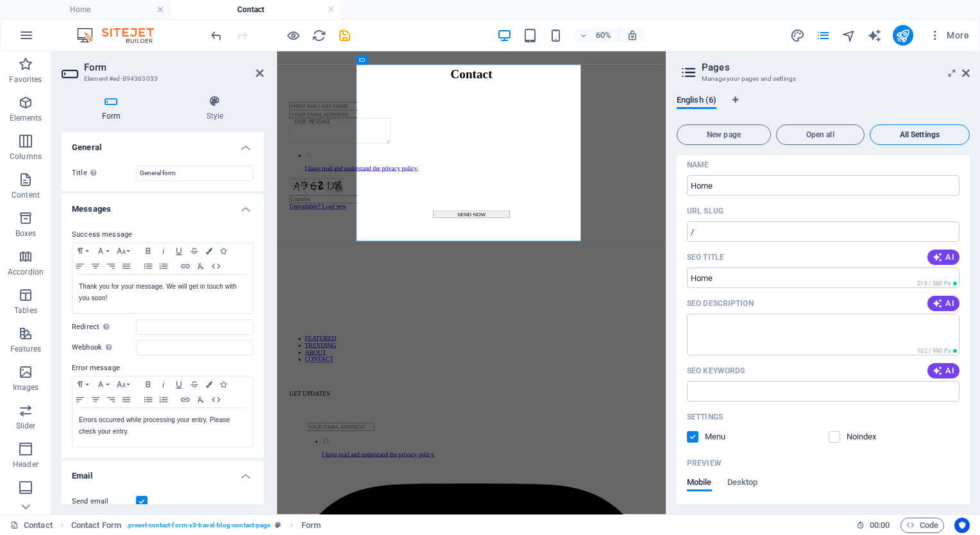
scroll to position [2552, 0]
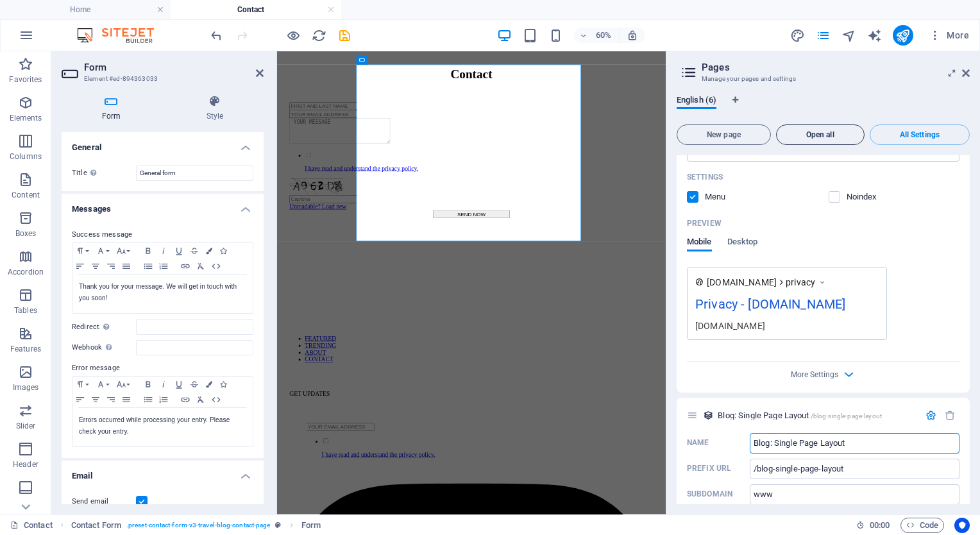
click at [824, 133] on span "Open all" at bounding box center [820, 135] width 77 height 8
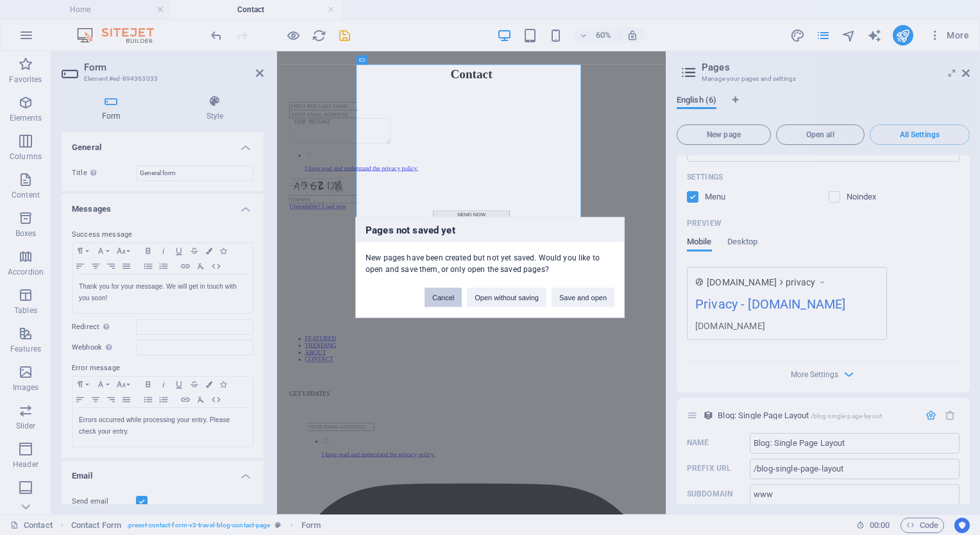
click at [439, 292] on button "Cancel" at bounding box center [442, 297] width 37 height 19
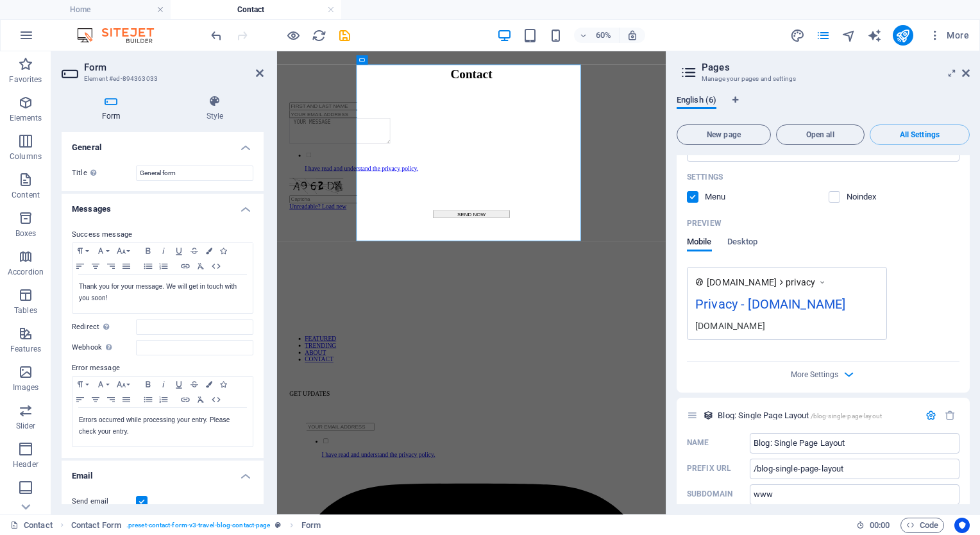
click at [709, 99] on span "English (6)" at bounding box center [696, 101] width 40 height 18
click at [692, 72] on icon at bounding box center [688, 72] width 19 height 18
click at [823, 32] on icon "pages" at bounding box center [822, 35] width 15 height 15
click at [848, 367] on icon "button" at bounding box center [848, 374] width 15 height 15
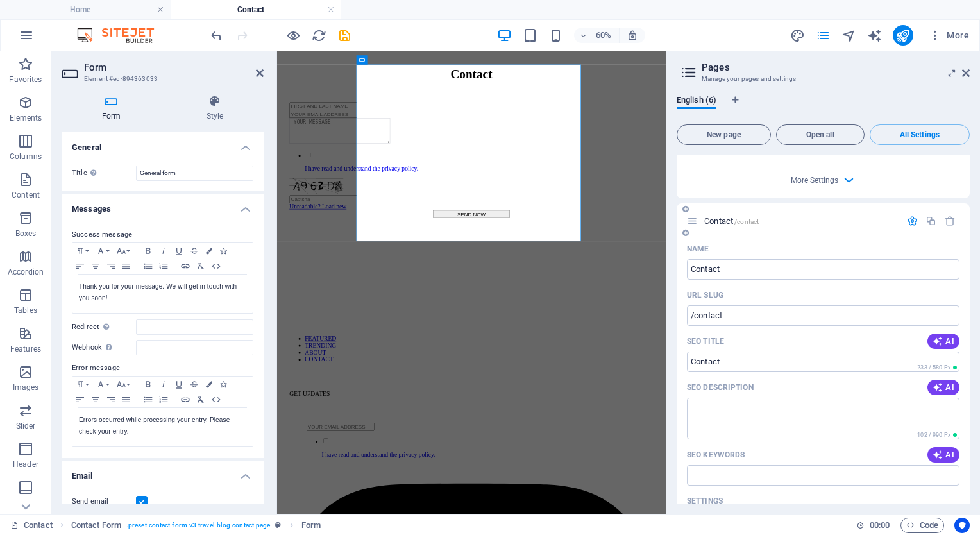
scroll to position [949, 0]
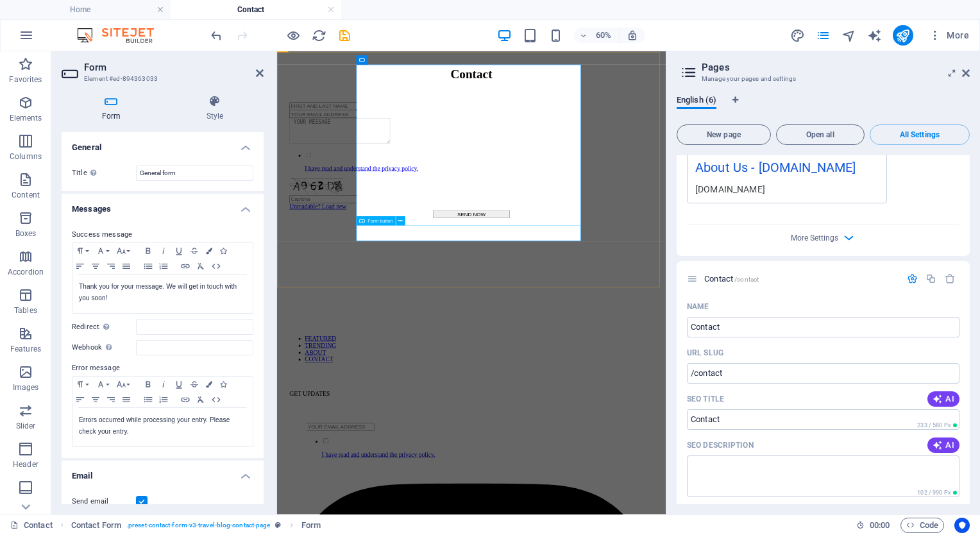
click at [593, 330] on div "SEND NOW" at bounding box center [600, 322] width 606 height 13
select select "px"
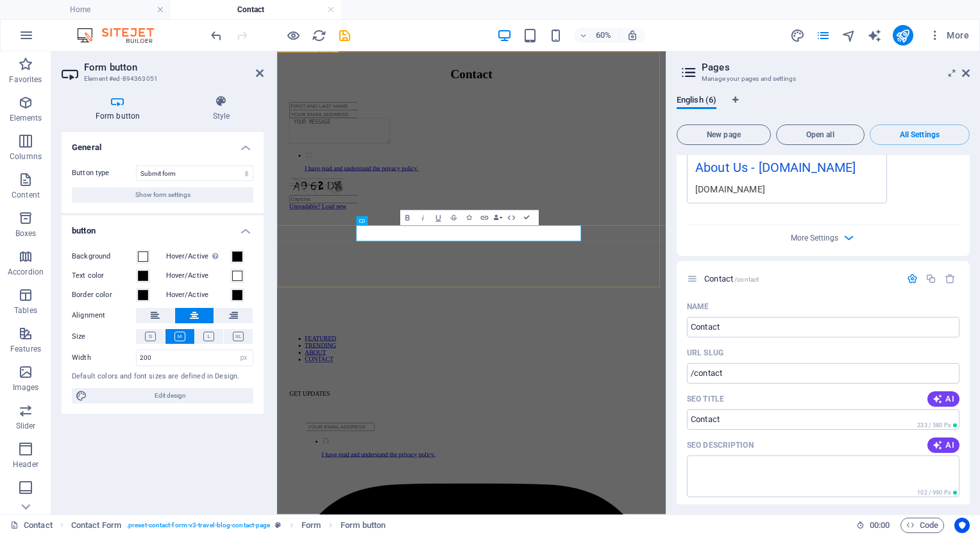
click at [346, 188] on div "I have read and understand the privacy policy. Unreadable? Load new SEND NOW" at bounding box center [600, 260] width 637 height 291
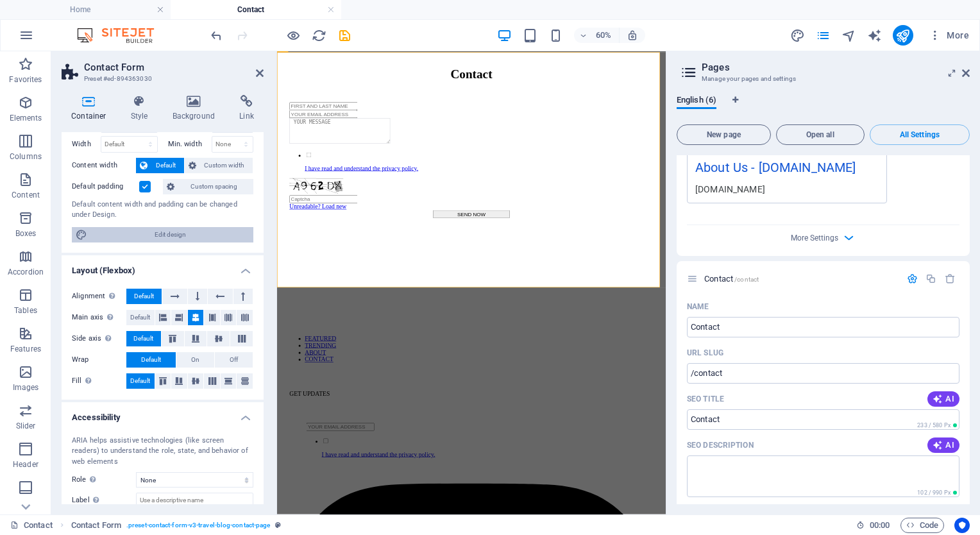
scroll to position [124, 0]
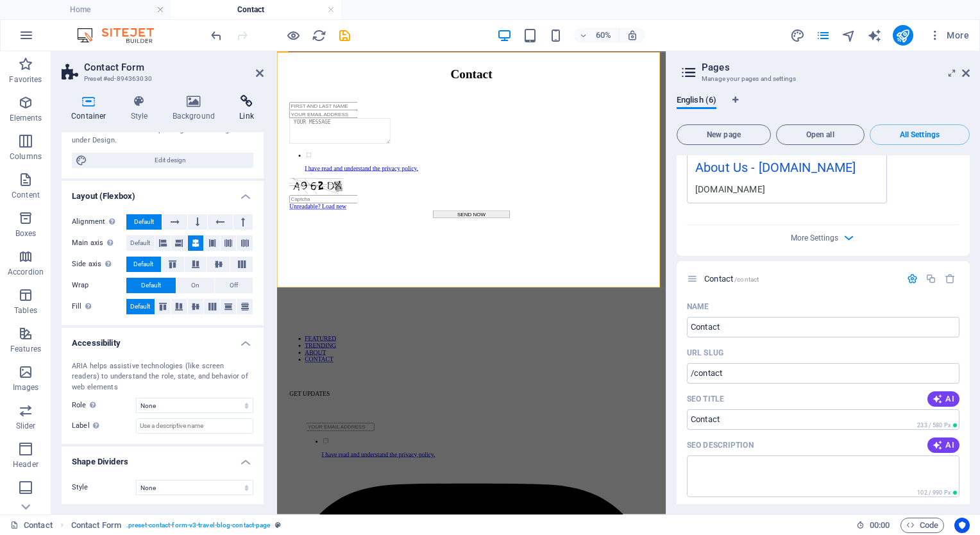
click at [244, 99] on icon at bounding box center [247, 101] width 34 height 13
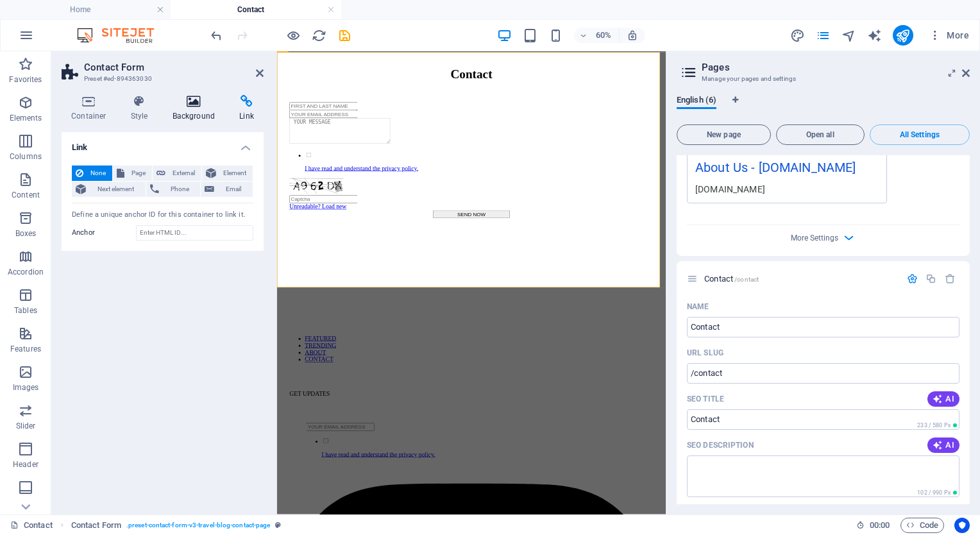
click at [194, 101] on icon at bounding box center [194, 101] width 62 height 13
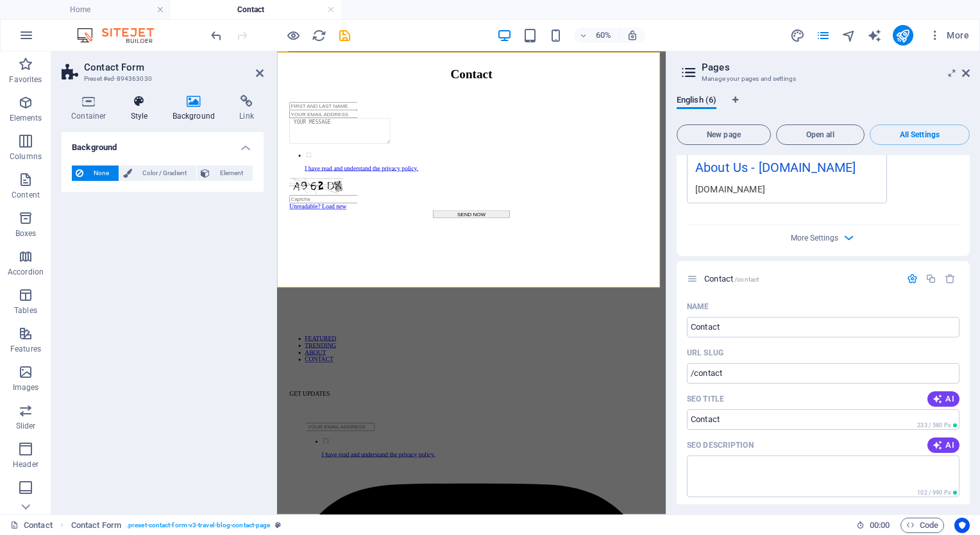
click at [136, 98] on icon at bounding box center [139, 101] width 37 height 13
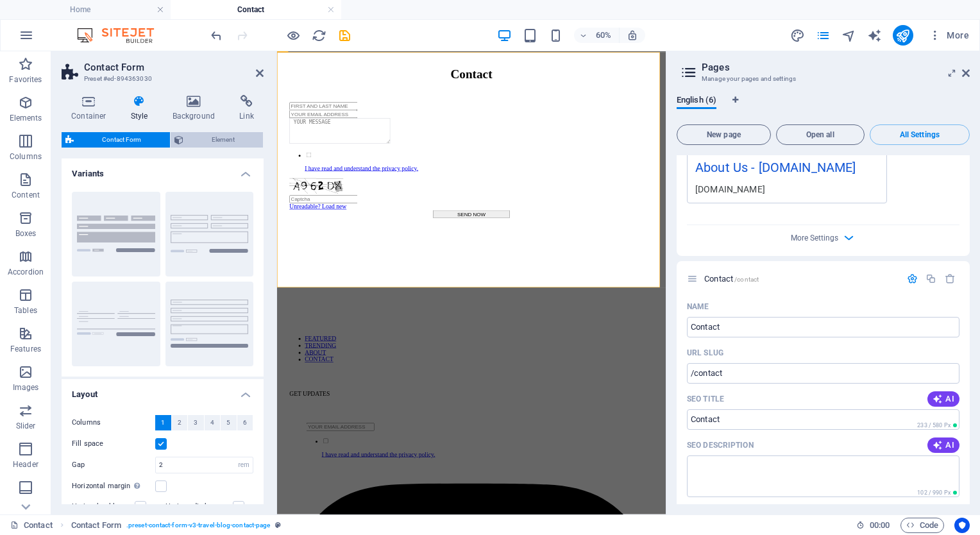
click at [214, 138] on span "Element" at bounding box center [223, 139] width 72 height 15
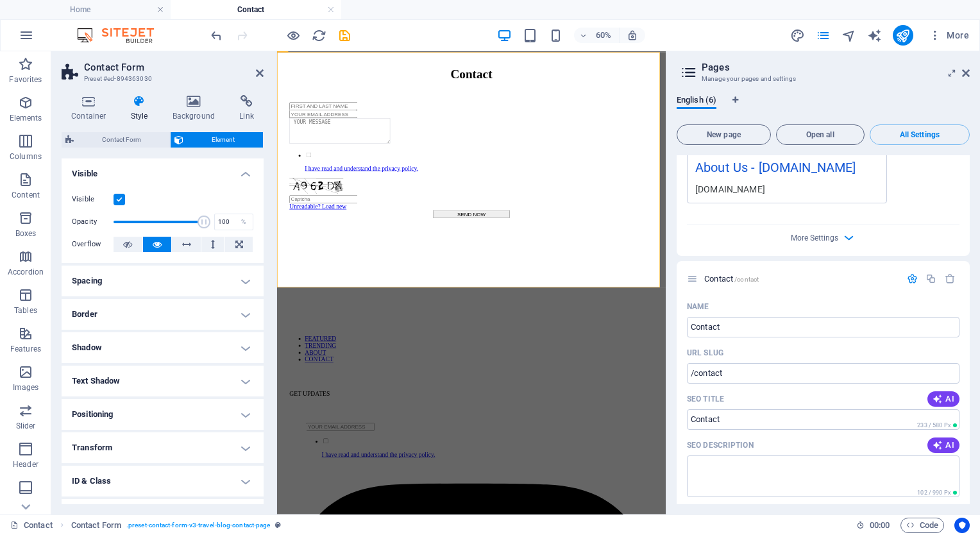
scroll to position [58, 0]
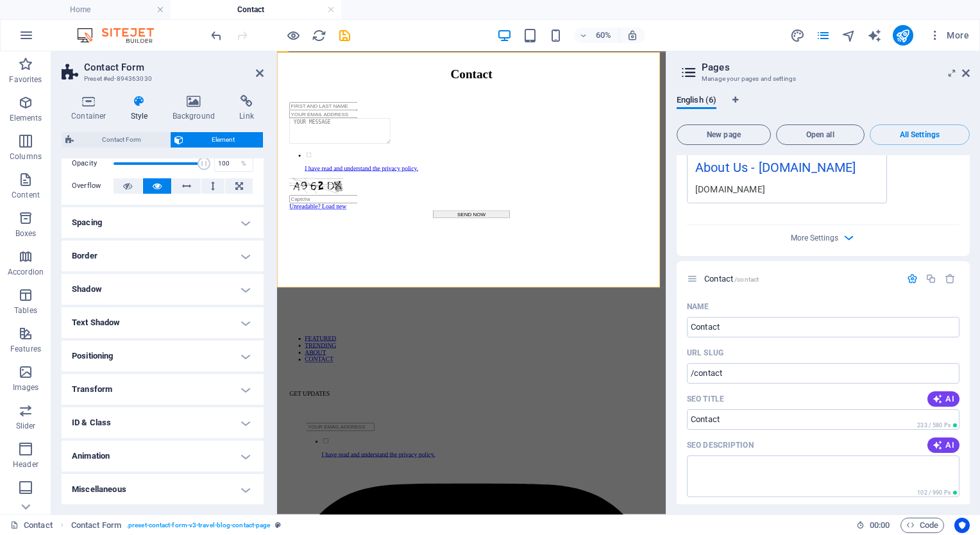
click at [249, 221] on h4 "Spacing" at bounding box center [163, 222] width 202 height 31
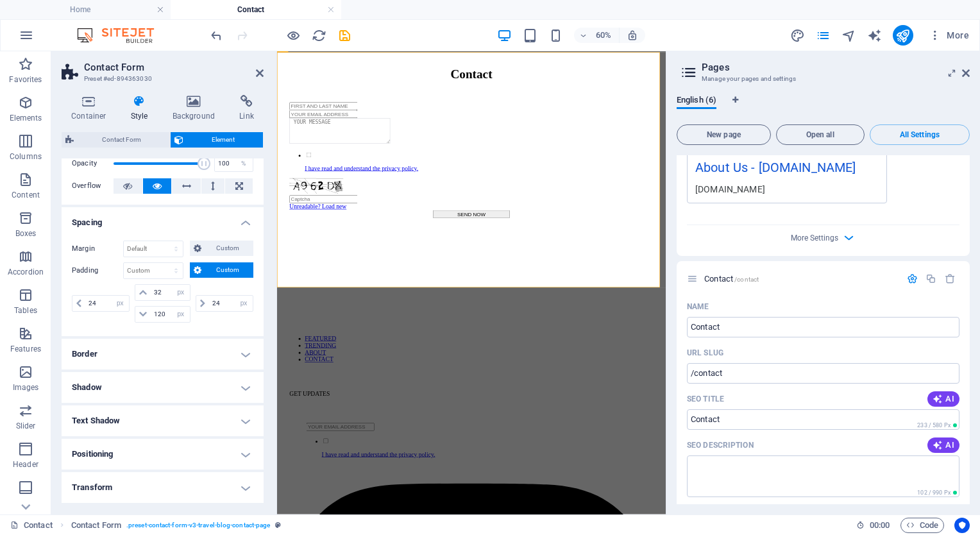
click at [249, 352] on h4 "Border" at bounding box center [163, 354] width 202 height 31
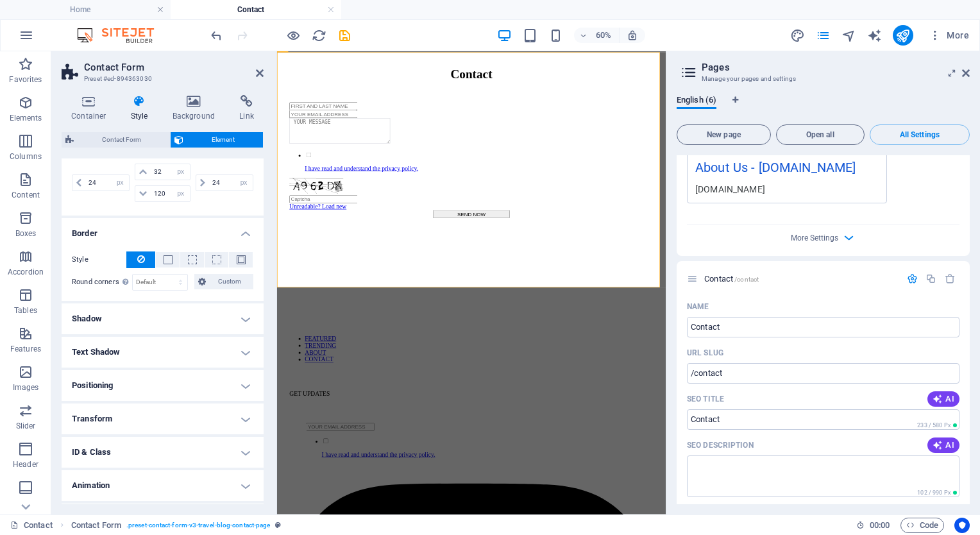
scroll to position [206, 0]
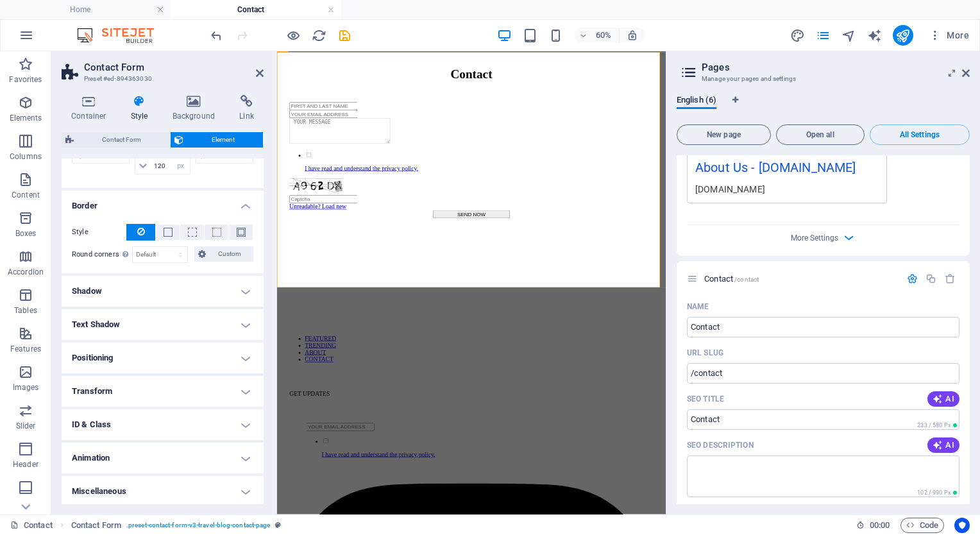
click at [245, 289] on h4 "Shadow" at bounding box center [163, 291] width 202 height 31
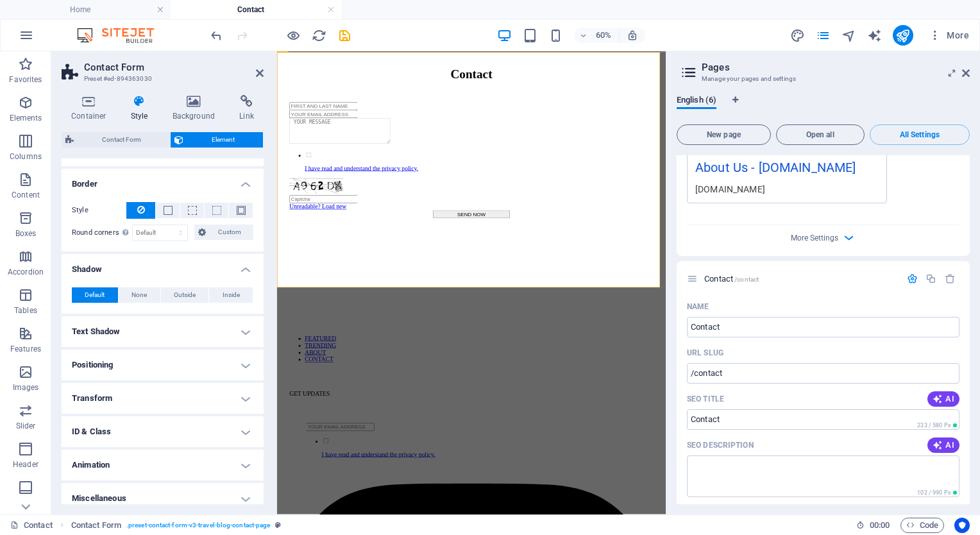
scroll to position [236, 0]
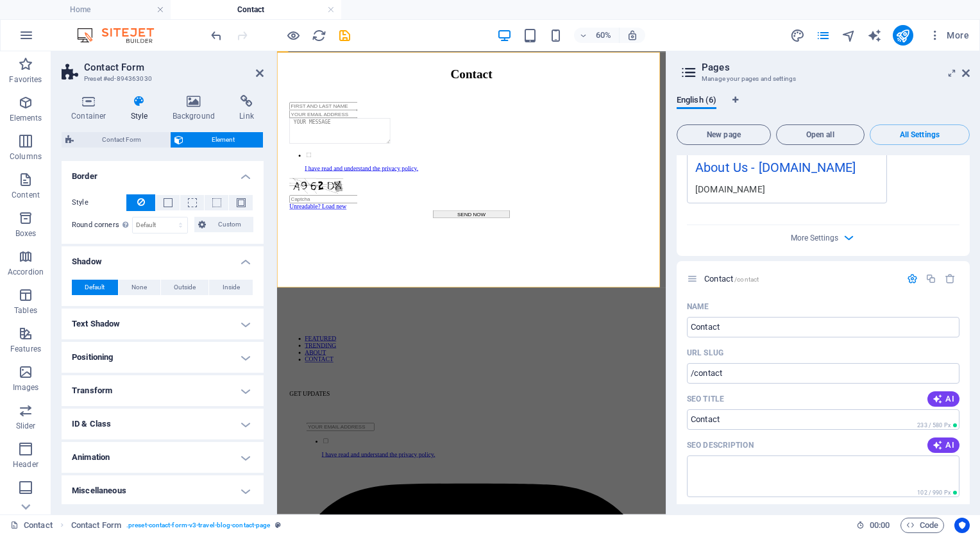
click at [244, 319] on h4 "Text Shadow" at bounding box center [163, 323] width 202 height 31
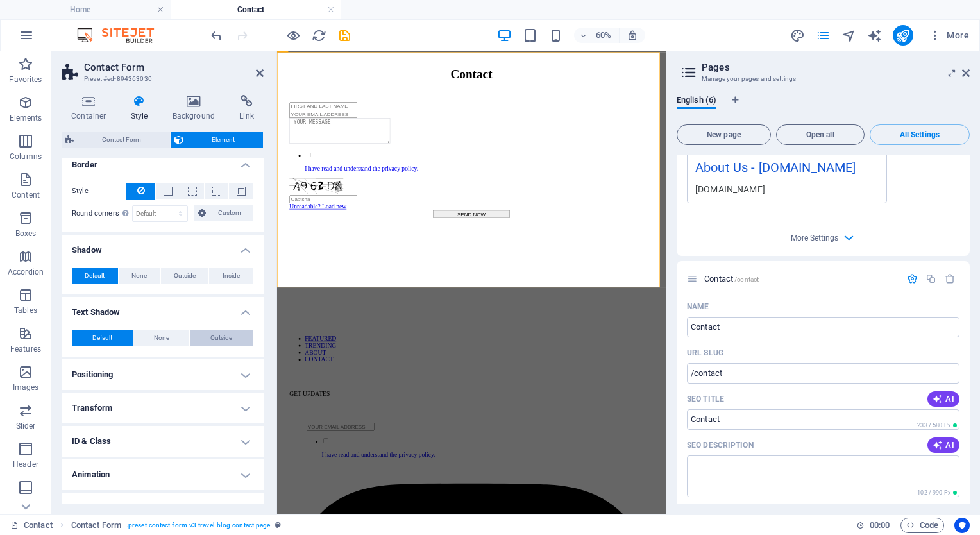
scroll to position [264, 0]
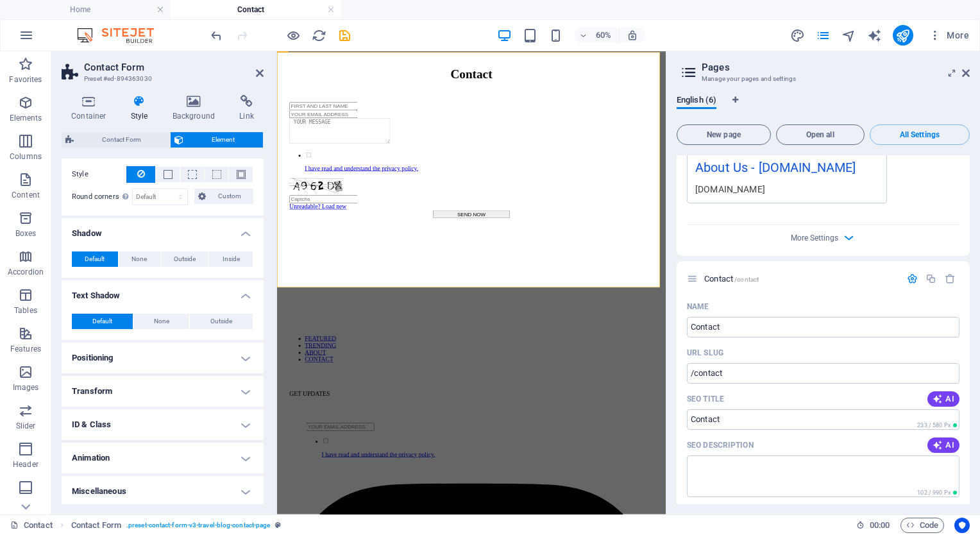
click at [242, 355] on h4 "Positioning" at bounding box center [163, 357] width 202 height 31
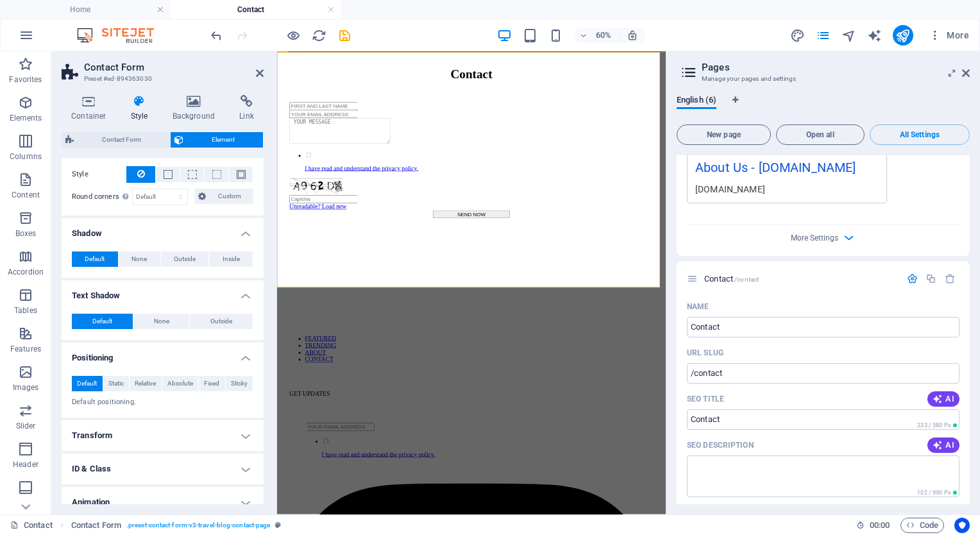
scroll to position [309, 0]
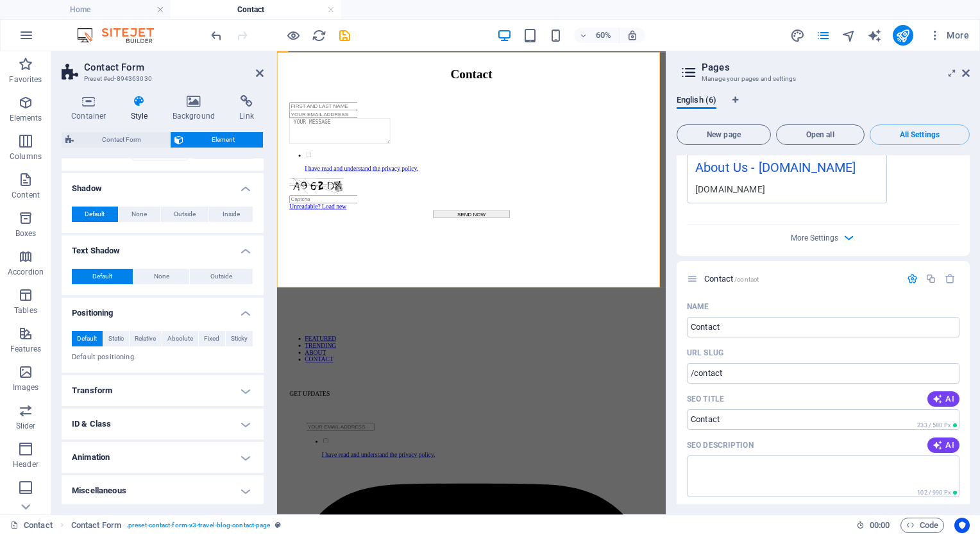
click at [241, 389] on h4 "Transform" at bounding box center [163, 390] width 202 height 31
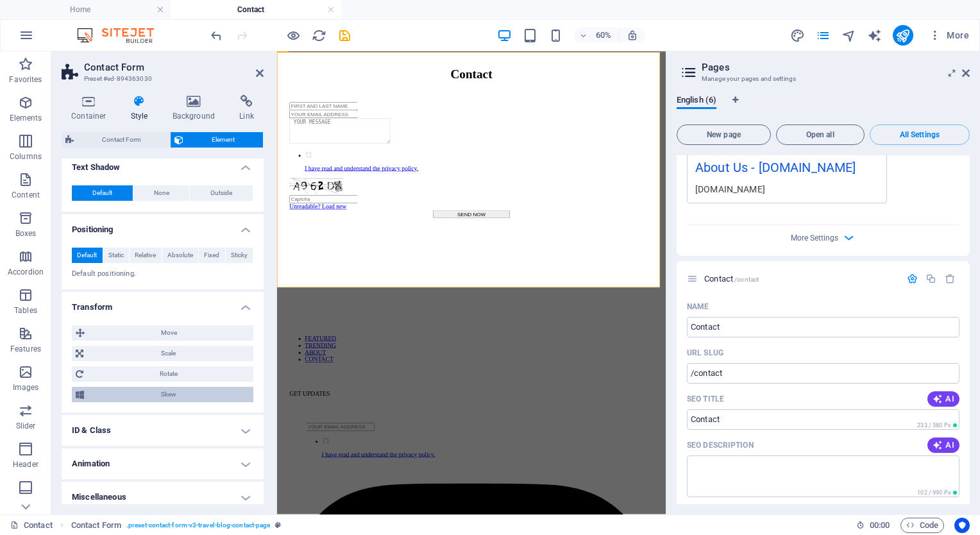
scroll to position [399, 0]
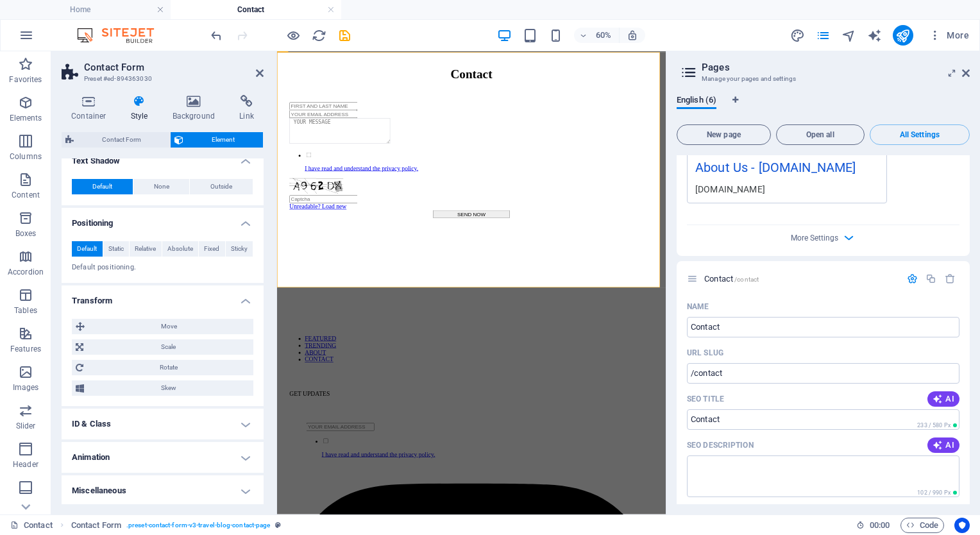
click at [241, 421] on h4 "ID & Class" at bounding box center [163, 423] width 202 height 31
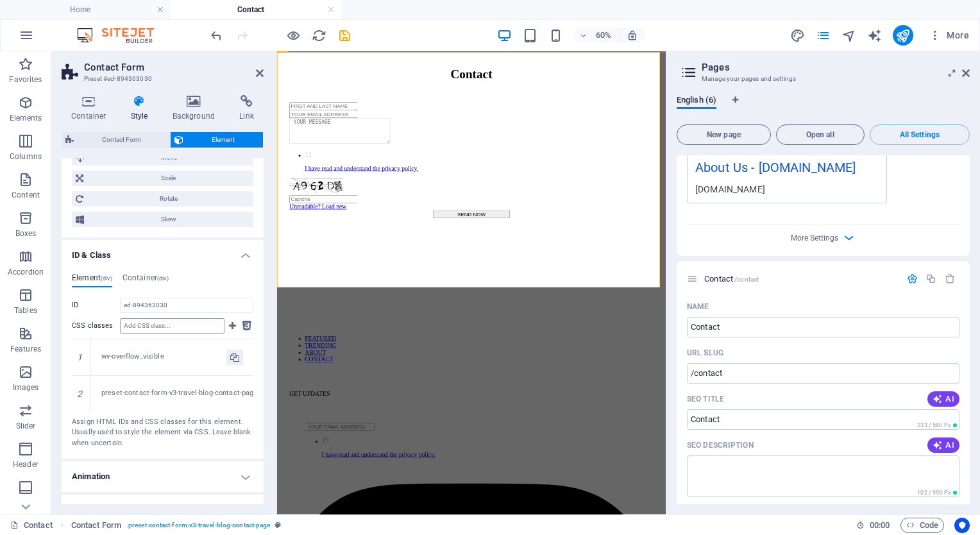
scroll to position [586, 0]
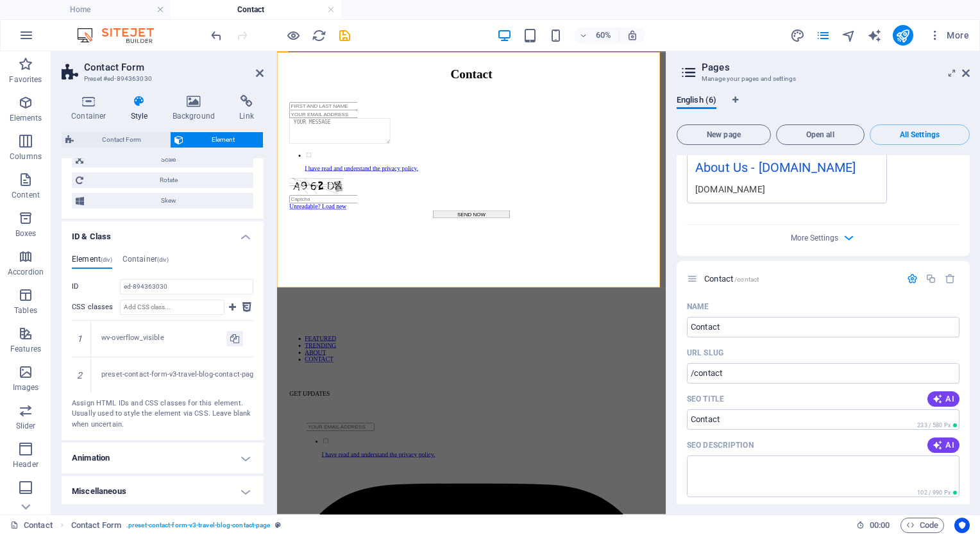
click at [242, 453] on h4 "Animation" at bounding box center [163, 457] width 202 height 31
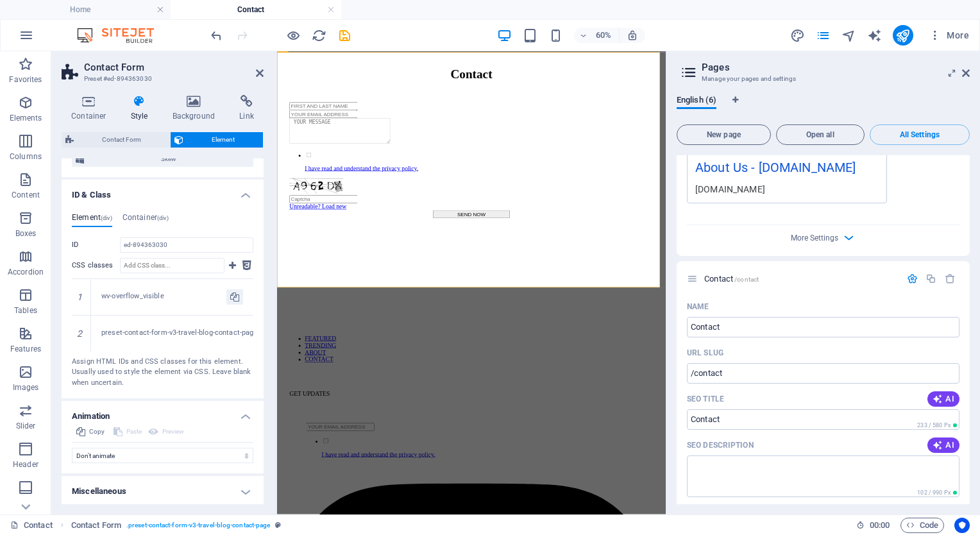
click at [243, 486] on h4 "Miscellaneous" at bounding box center [163, 491] width 202 height 31
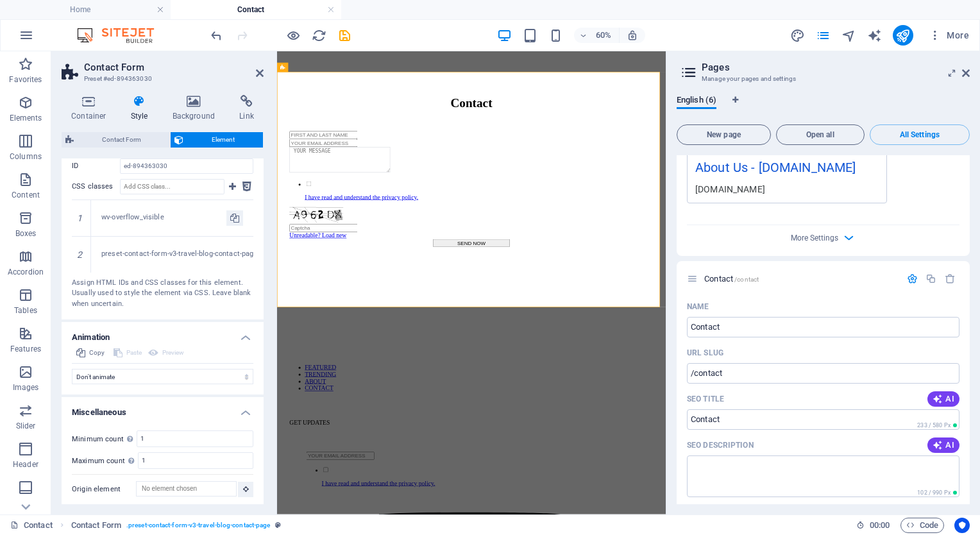
scroll to position [95, 0]
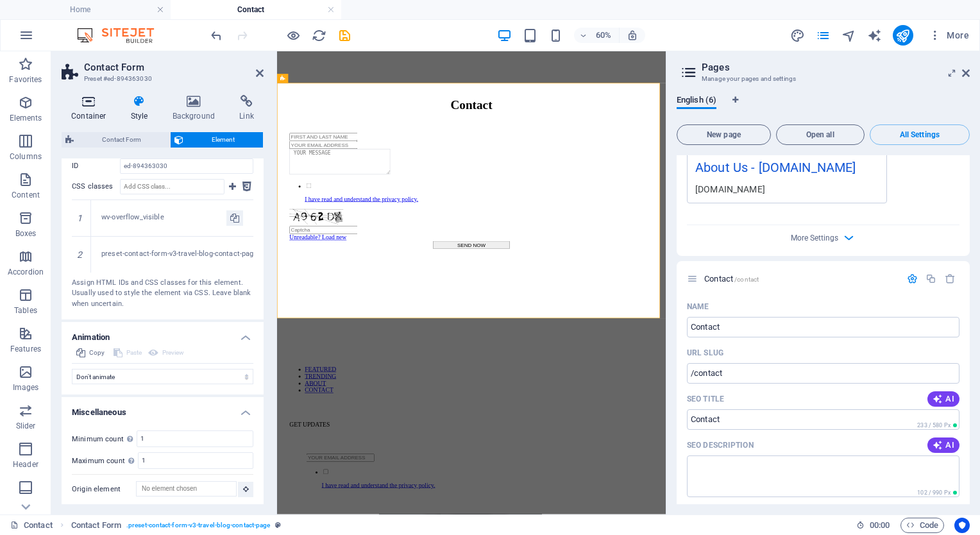
click at [90, 100] on icon at bounding box center [89, 101] width 54 height 13
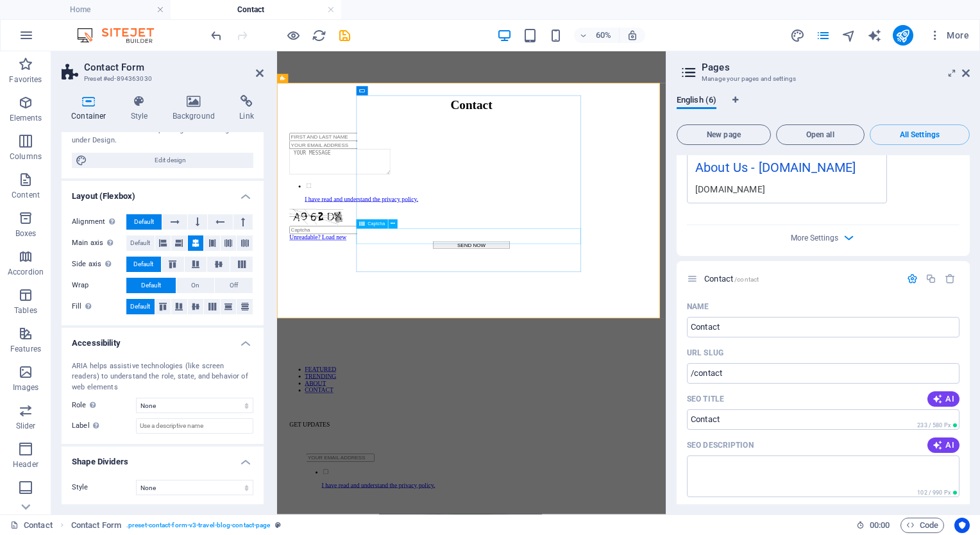
click at [458, 354] on div "Unreadable? Load new" at bounding box center [600, 340] width 606 height 53
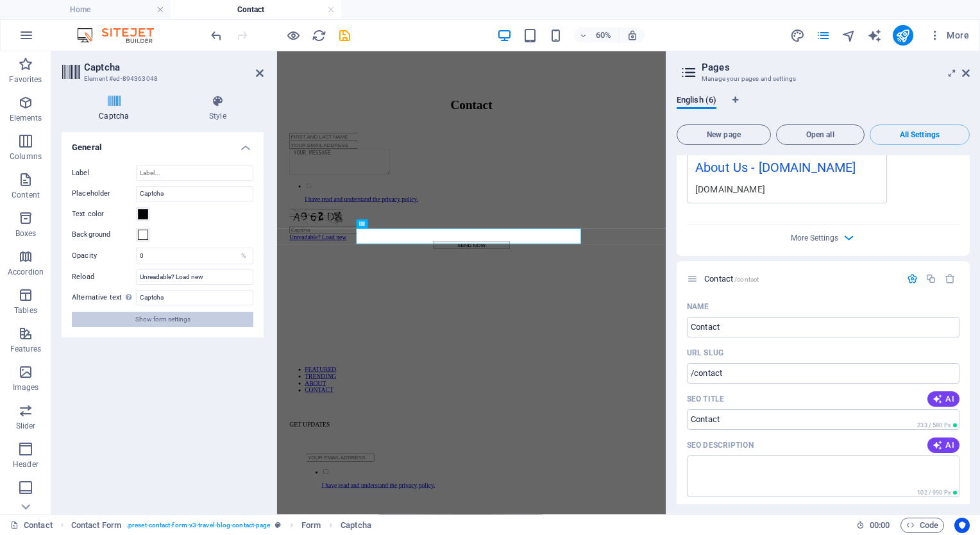
click at [162, 318] on span "Show form settings" at bounding box center [162, 319] width 55 height 15
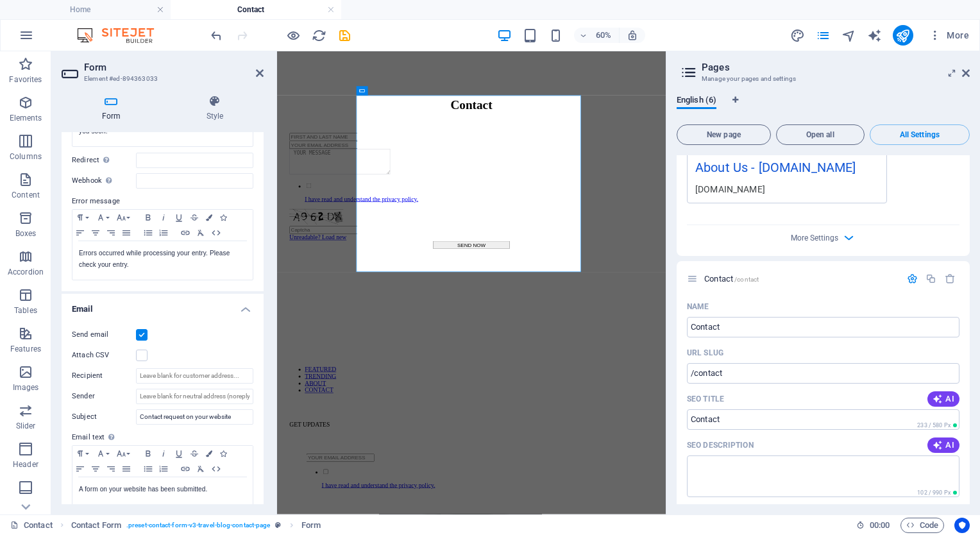
scroll to position [192, 0]
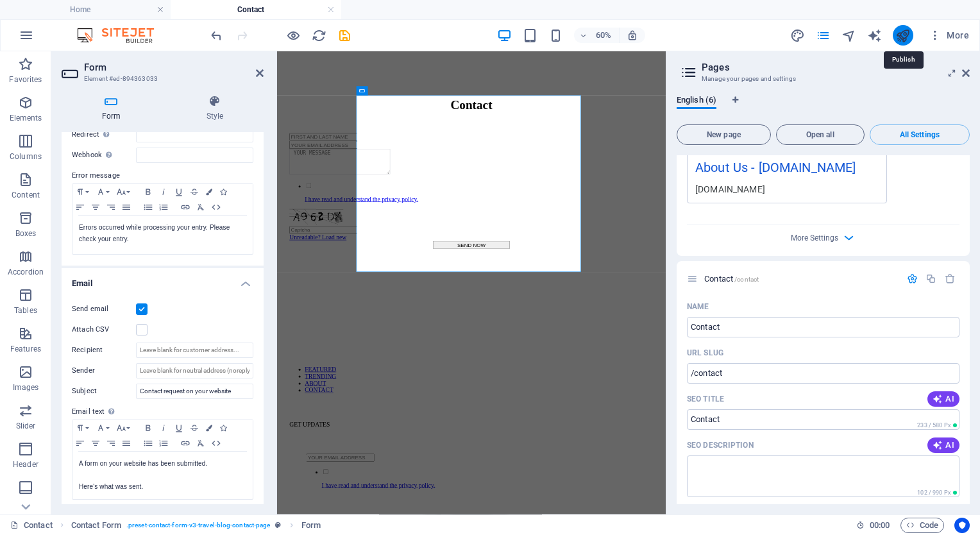
click at [899, 35] on icon "publish" at bounding box center [902, 35] width 15 height 15
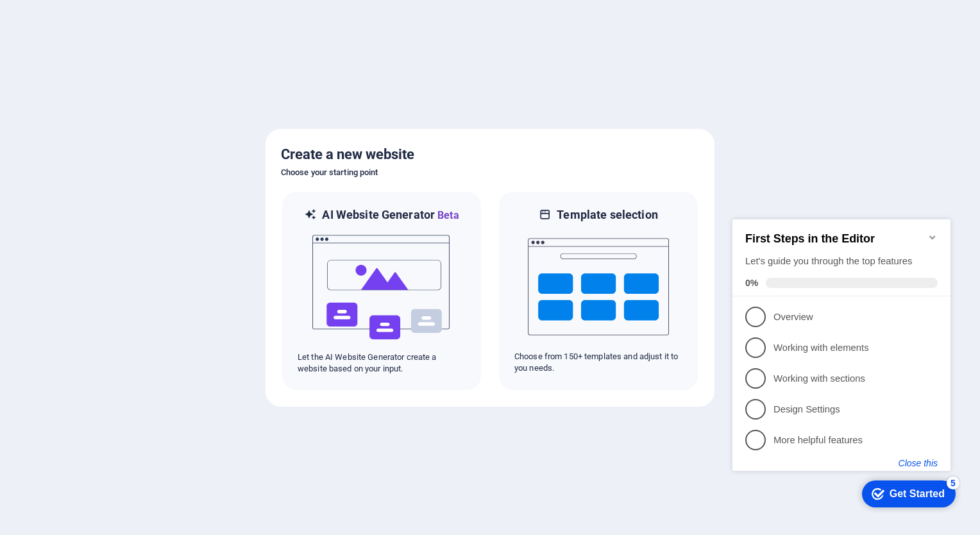
click at [920, 462] on button "Close this" at bounding box center [917, 463] width 39 height 10
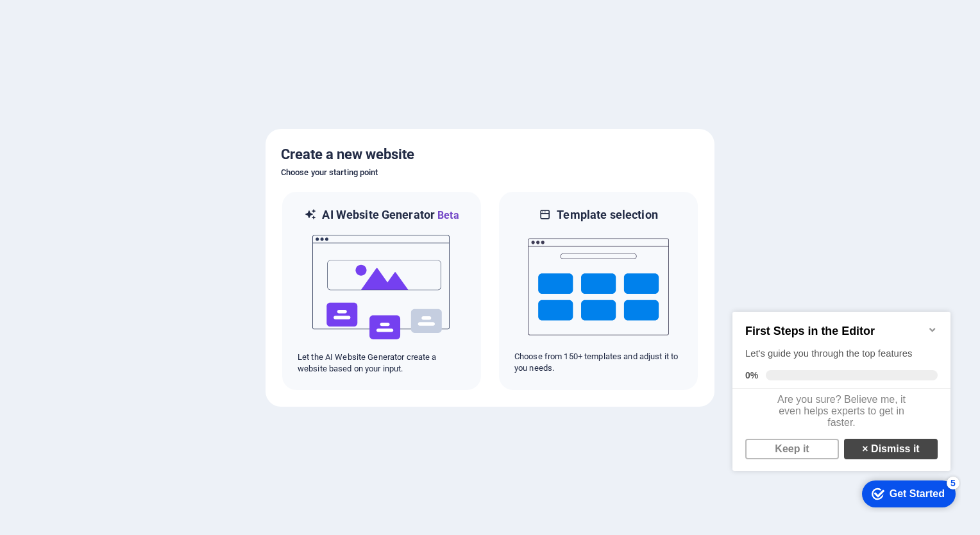
click at [896, 449] on link "× Dismiss it" at bounding box center [891, 449] width 94 height 21
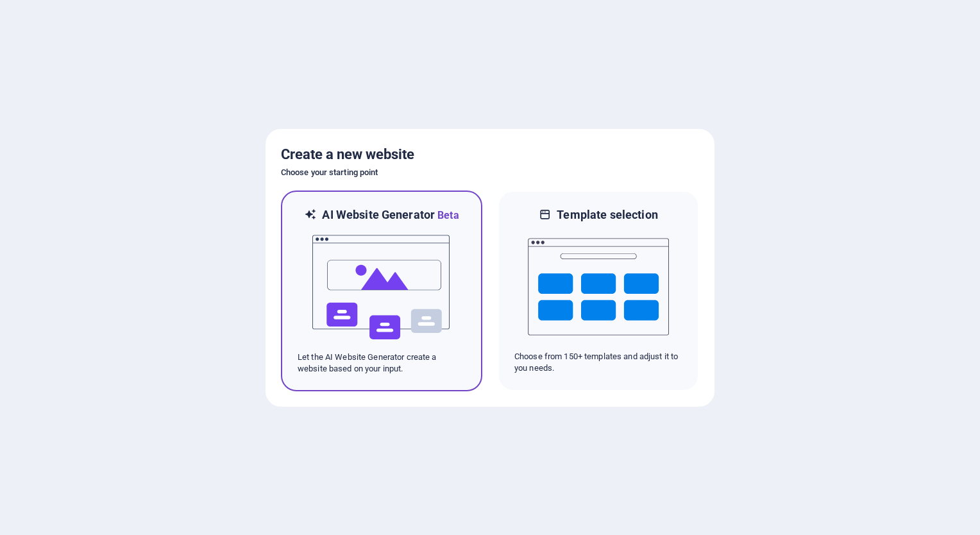
click at [380, 276] on img at bounding box center [381, 287] width 141 height 128
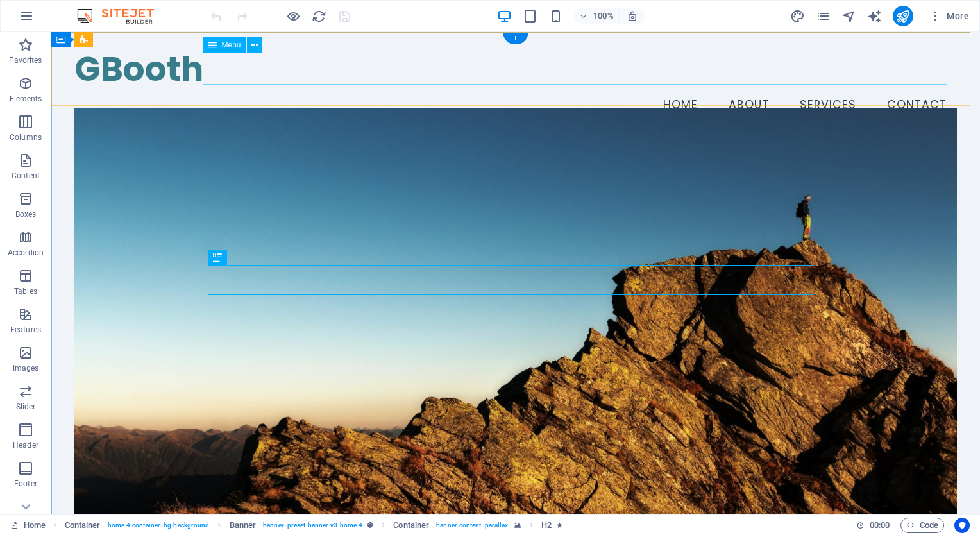
click at [814, 89] on nav "Home About Services Contact" at bounding box center [515, 105] width 882 height 32
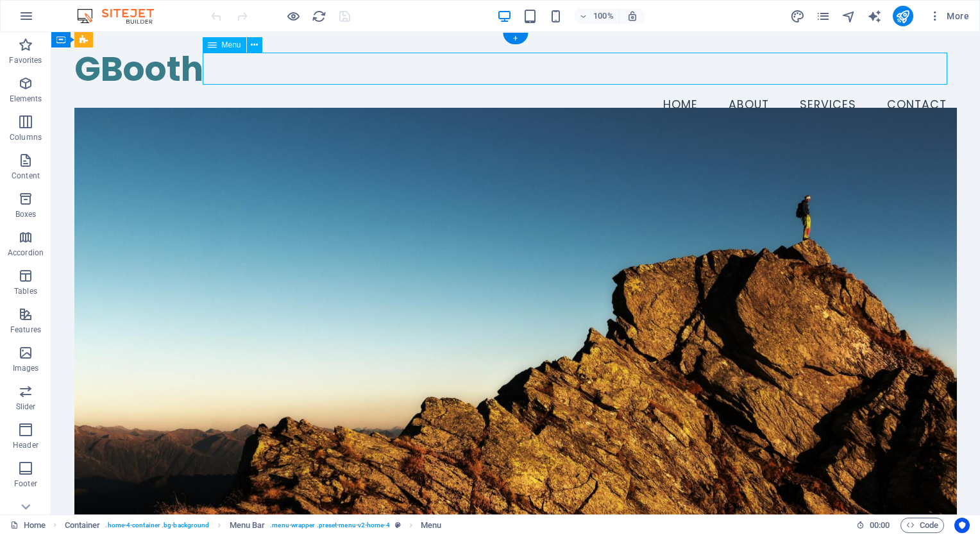
click at [814, 89] on nav "Home About Services Contact" at bounding box center [515, 105] width 882 height 32
select select
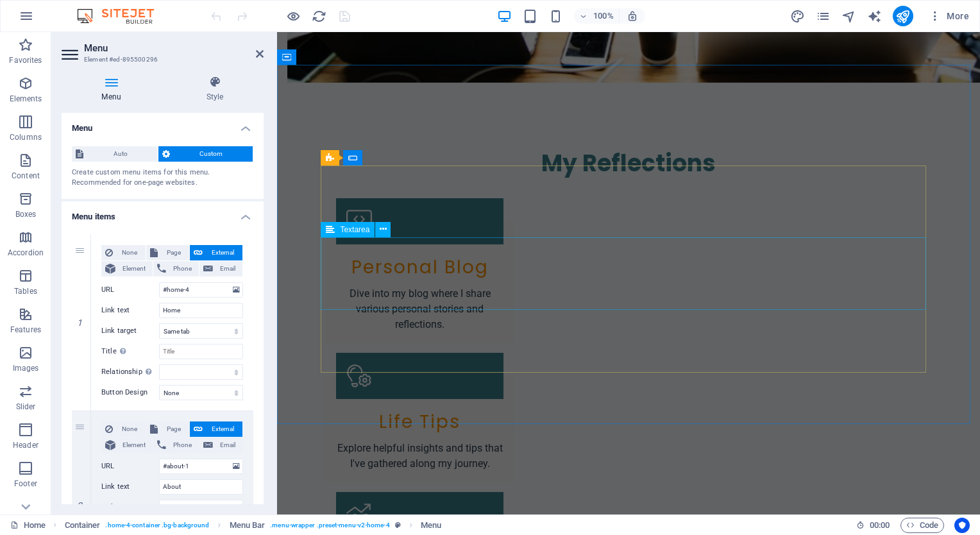
scroll to position [1346, 0]
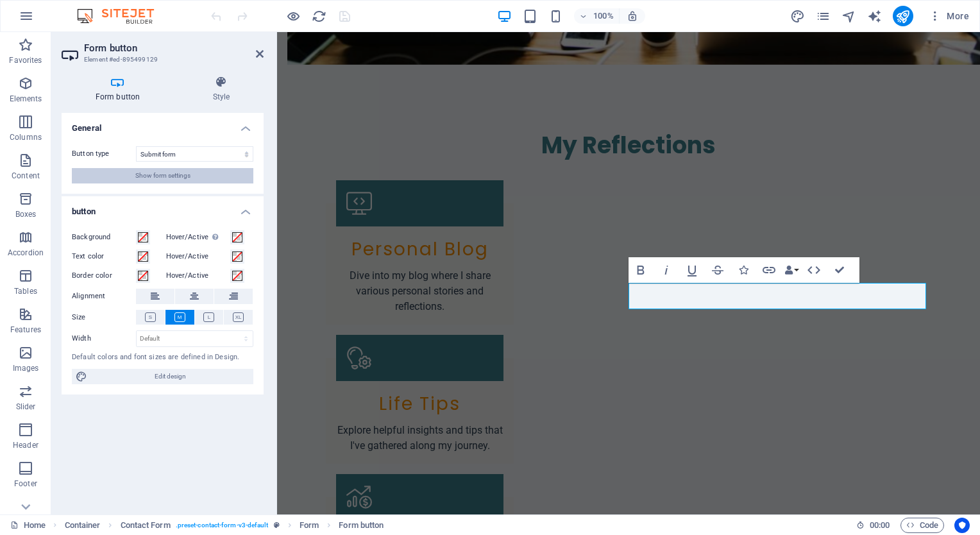
click at [162, 175] on span "Show form settings" at bounding box center [162, 175] width 55 height 15
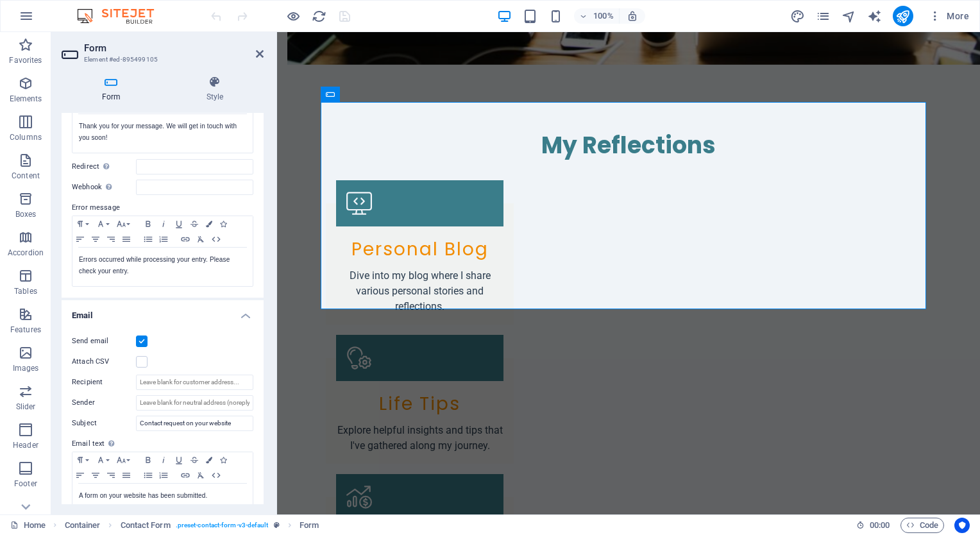
scroll to position [192, 0]
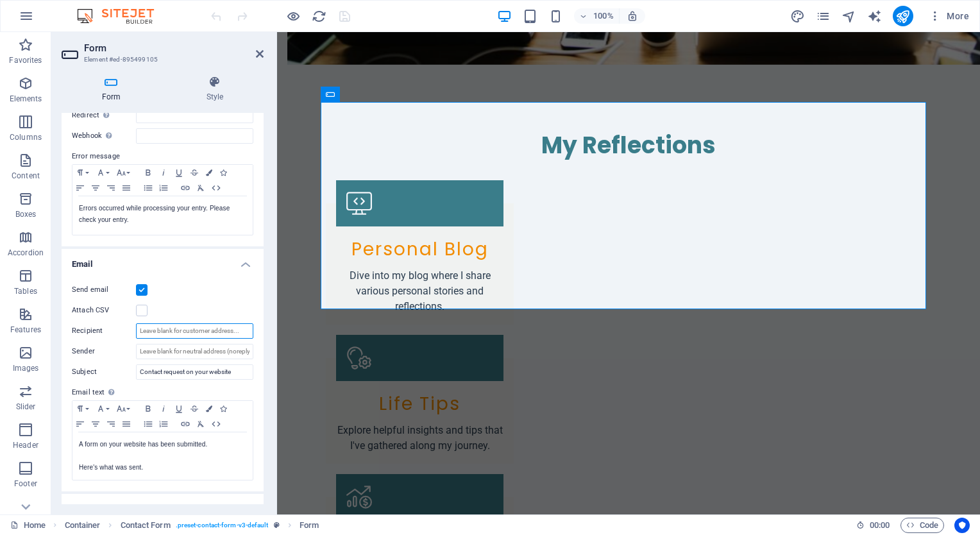
click at [180, 326] on input "Recipient" at bounding box center [194, 330] width 117 height 15
type input "[EMAIL_ADDRESS][DOMAIN_NAME];[EMAIL_ADDRESS][DOMAIN_NAME]"
click at [849, 13] on icon "navigator" at bounding box center [848, 16] width 15 height 15
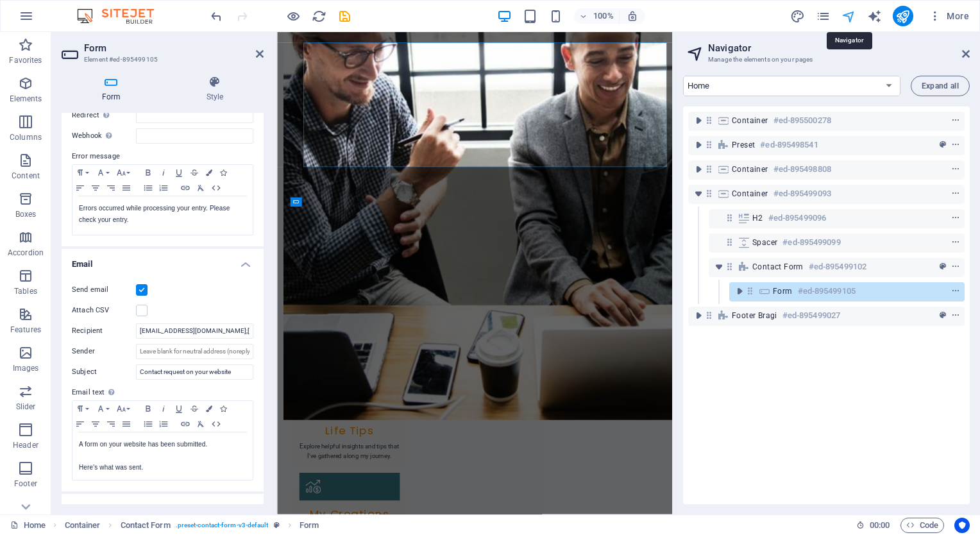
scroll to position [1398, 0]
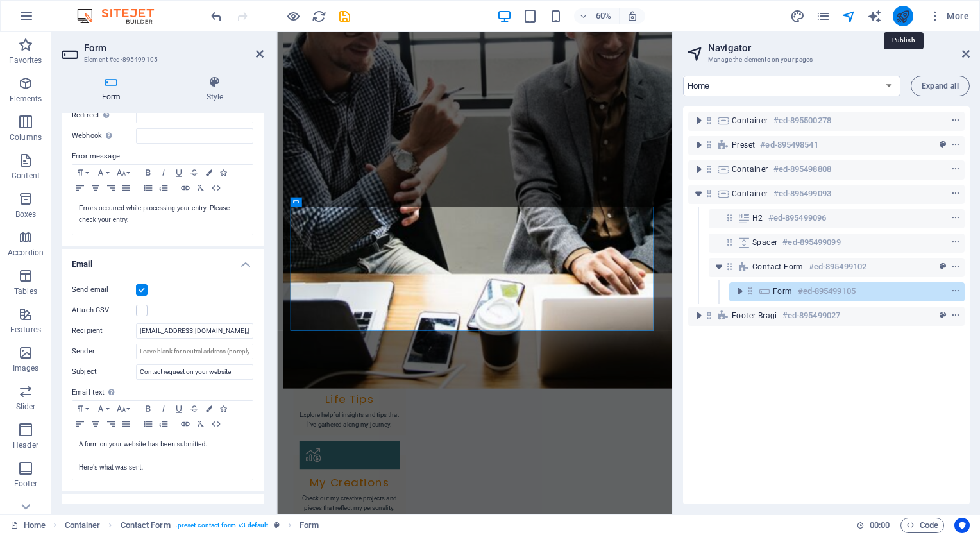
click at [904, 12] on icon "publish" at bounding box center [902, 16] width 15 height 15
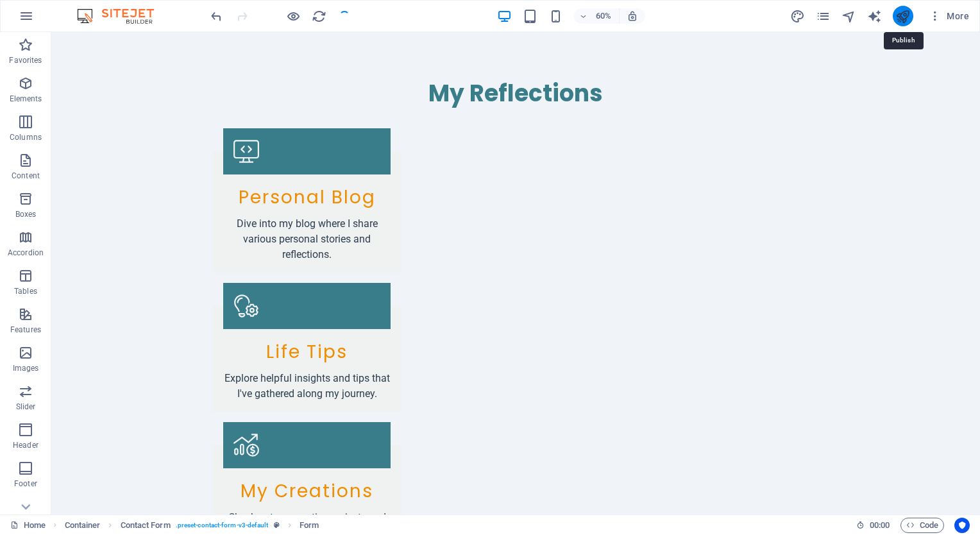
scroll to position [1346, 0]
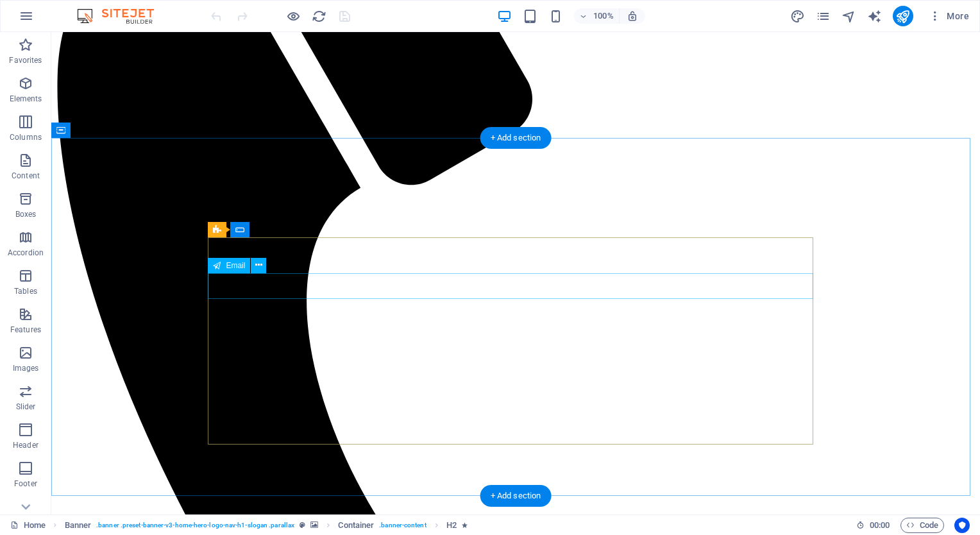
scroll to position [898, 0]
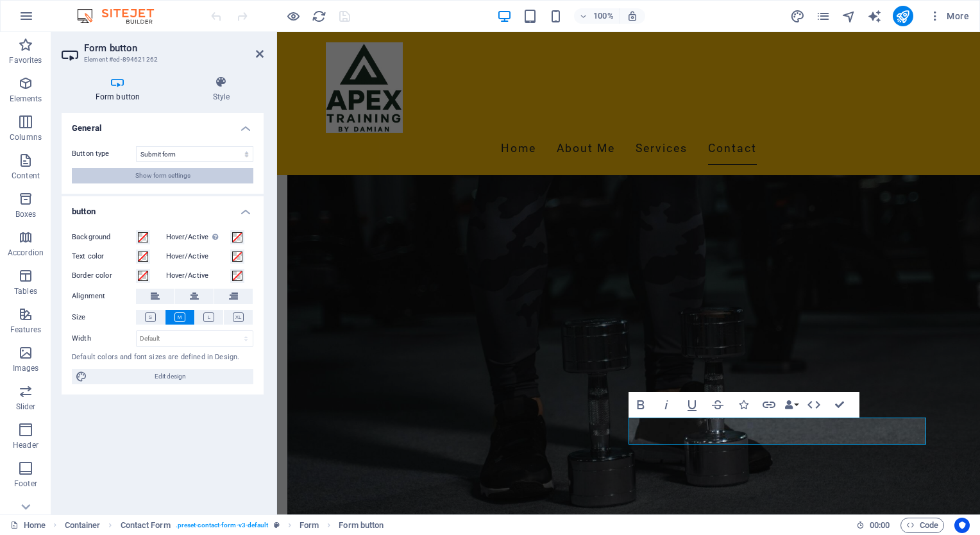
click at [167, 171] on span "Show form settings" at bounding box center [162, 175] width 55 height 15
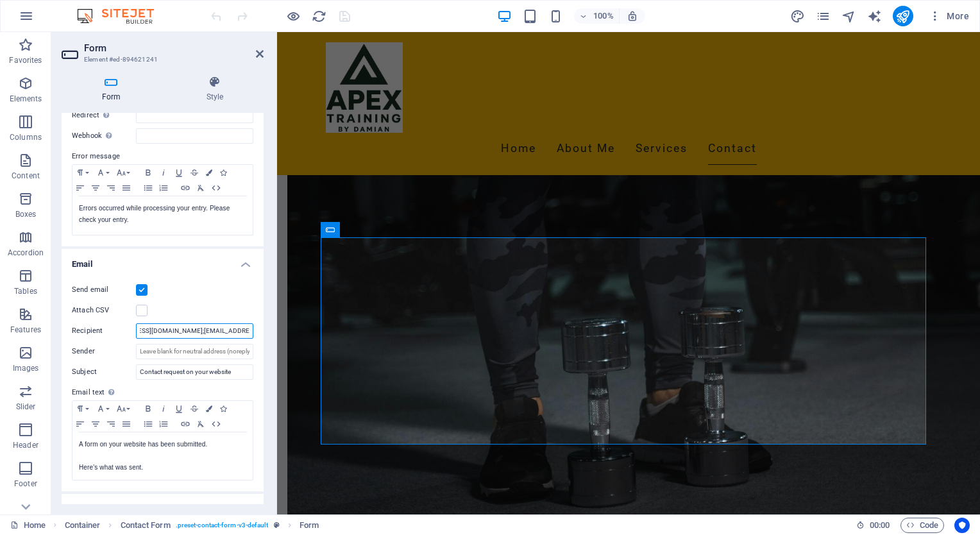
scroll to position [0, 45]
drag, startPoint x: 494, startPoint y: 364, endPoint x: 300, endPoint y: 343, distance: 194.8
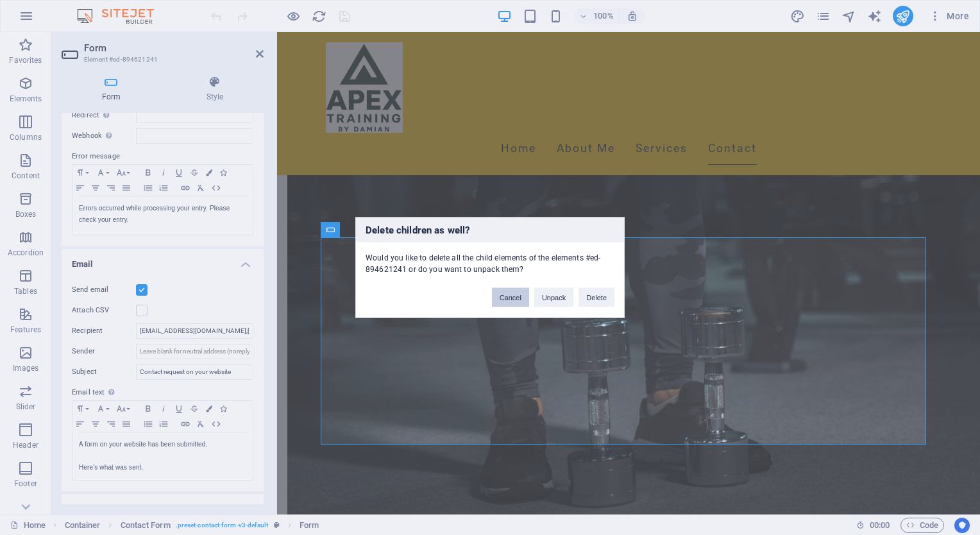
click at [508, 295] on button "Cancel" at bounding box center [510, 297] width 37 height 19
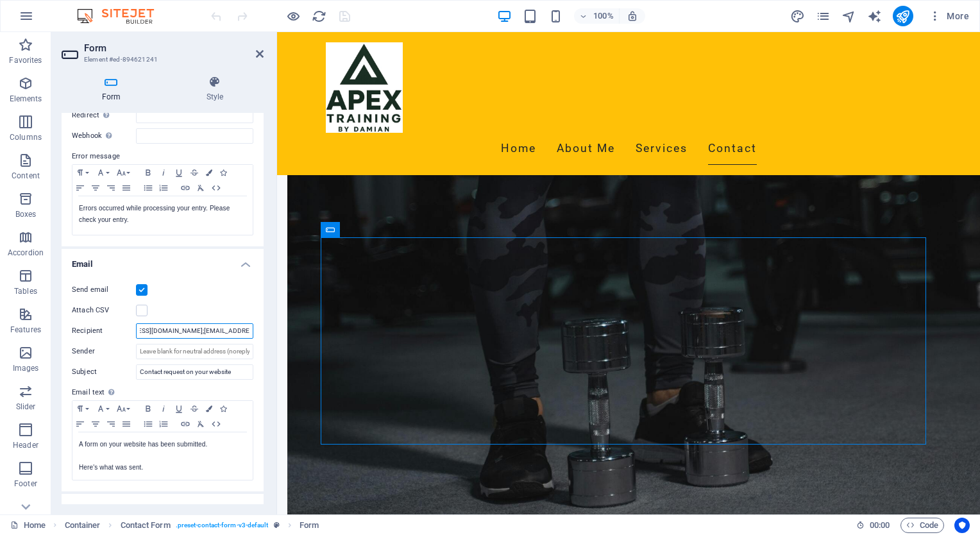
scroll to position [0, 45]
drag, startPoint x: 215, startPoint y: 331, endPoint x: 247, endPoint y: 330, distance: 32.1
click at [247, 330] on input "[EMAIL_ADDRESS][DOMAIN_NAME];[EMAIL_ADDRESS][DOMAIN_NAME]" at bounding box center [194, 330] width 117 height 15
click at [224, 331] on input "[EMAIL_ADDRESS][DOMAIN_NAME]" at bounding box center [194, 330] width 117 height 15
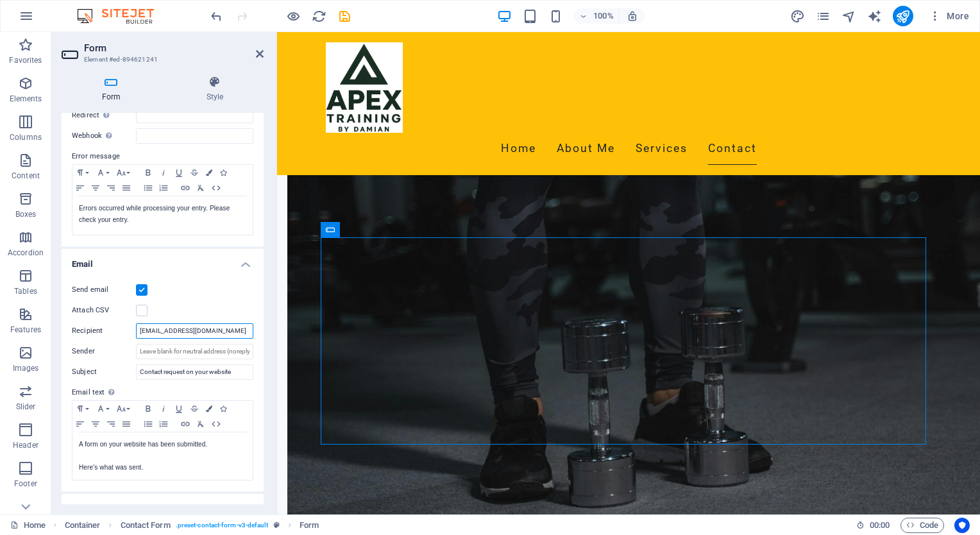
type input "[EMAIL_ADDRESS][DOMAIN_NAME]"
click at [190, 283] on div "Send email" at bounding box center [162, 289] width 181 height 15
click at [228, 329] on input "[EMAIL_ADDRESS][DOMAIN_NAME]" at bounding box center [194, 330] width 117 height 15
click at [900, 14] on icon "publish" at bounding box center [902, 16] width 15 height 15
